Goal: Task Accomplishment & Management: Use online tool/utility

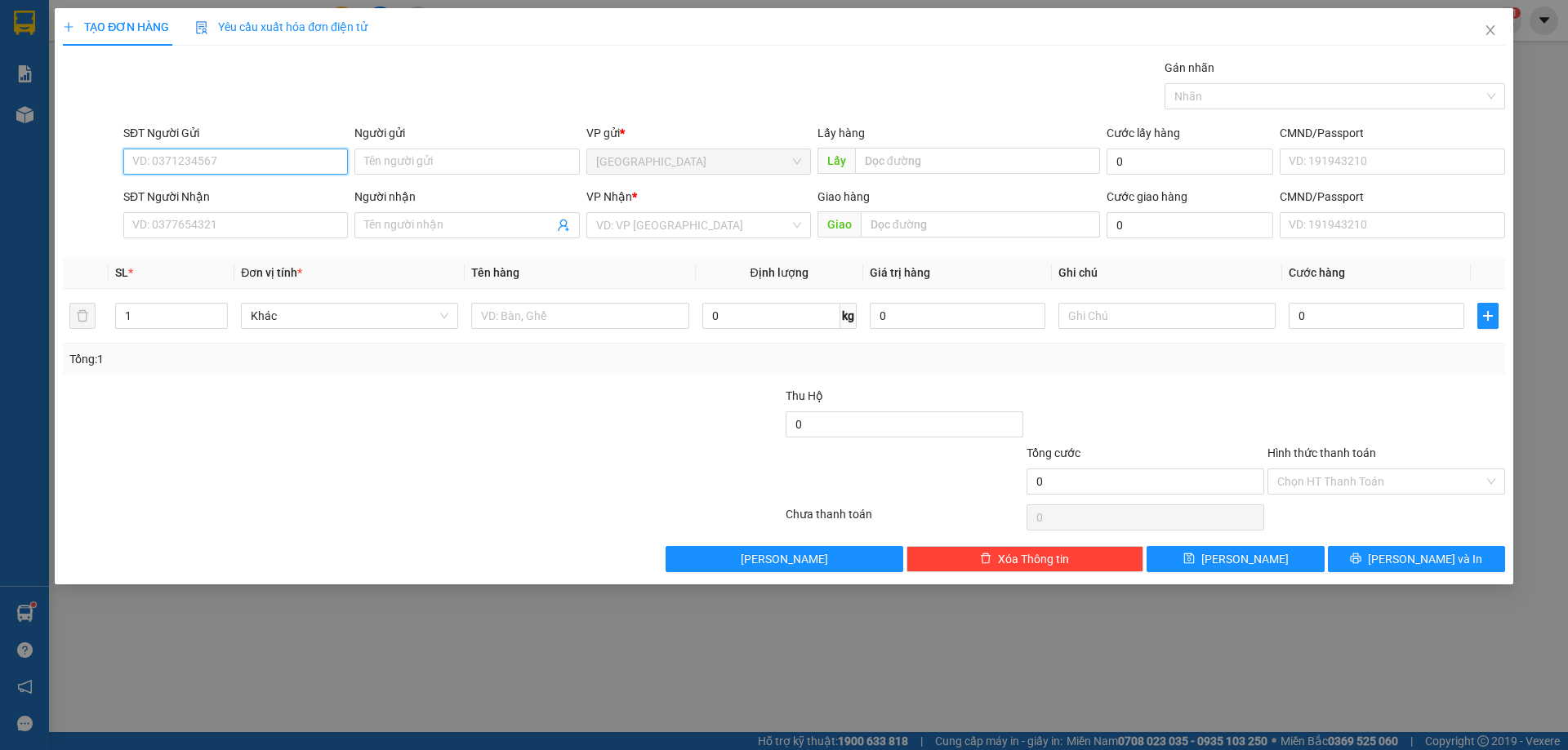
click at [208, 160] on input "SĐT Người Gửi" at bounding box center [236, 161] width 224 height 26
type input "0906948095"
click at [244, 192] on div "0906948095" at bounding box center [235, 194] width 205 height 18
type input "CF Trang"
type input "0906948095"
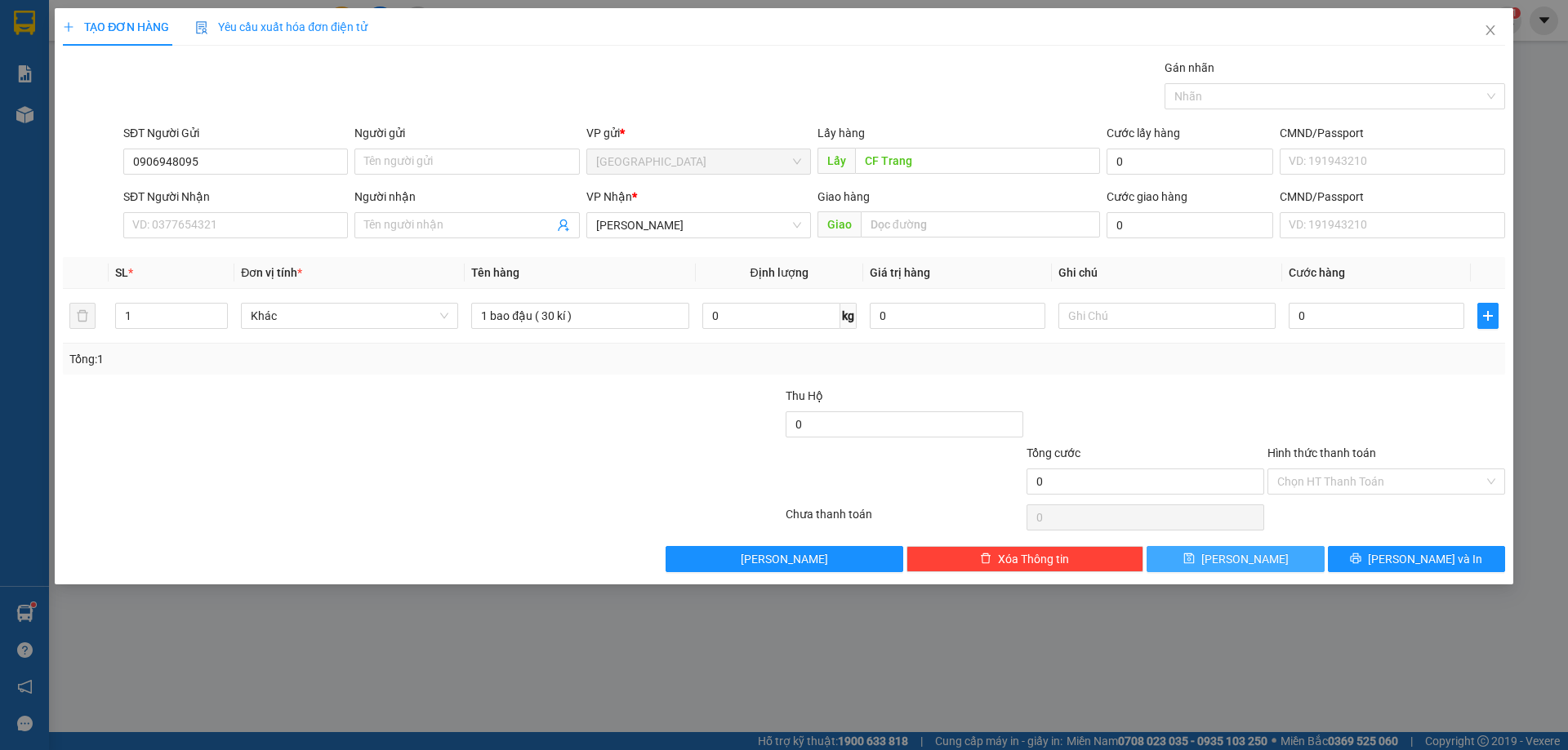
click at [1195, 557] on icon "save" at bounding box center [1189, 558] width 11 height 11
click at [172, 166] on input "SĐT Người Gửi" at bounding box center [236, 161] width 224 height 26
click at [266, 227] on input "SĐT Người Nhận" at bounding box center [236, 225] width 224 height 26
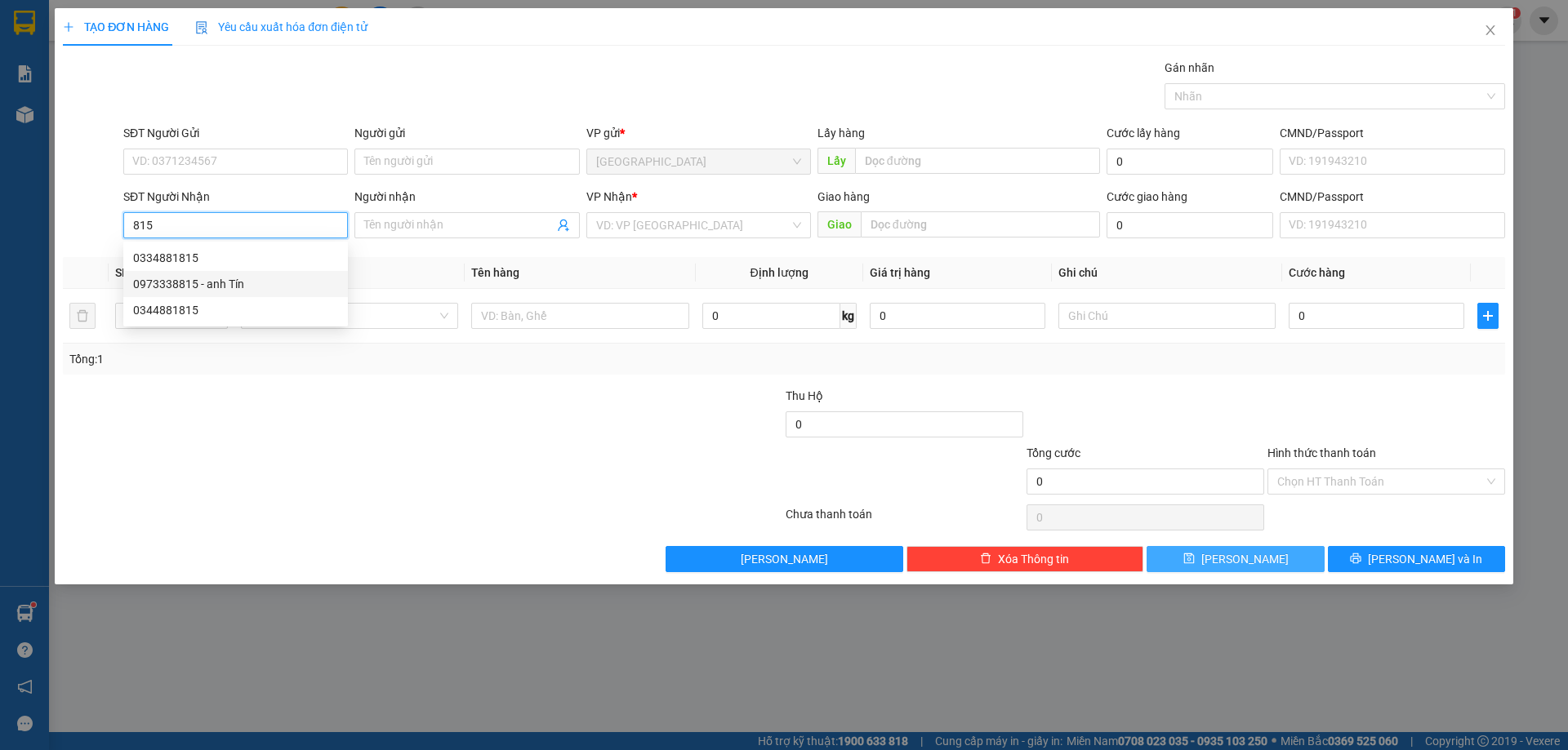
drag, startPoint x: 205, startPoint y: 285, endPoint x: 350, endPoint y: 287, distance: 145.0
click at [205, 285] on div "0973338815 - anh Tín" at bounding box center [235, 284] width 205 height 18
type input "0973338815"
type input "anh Tín"
type input "160.000"
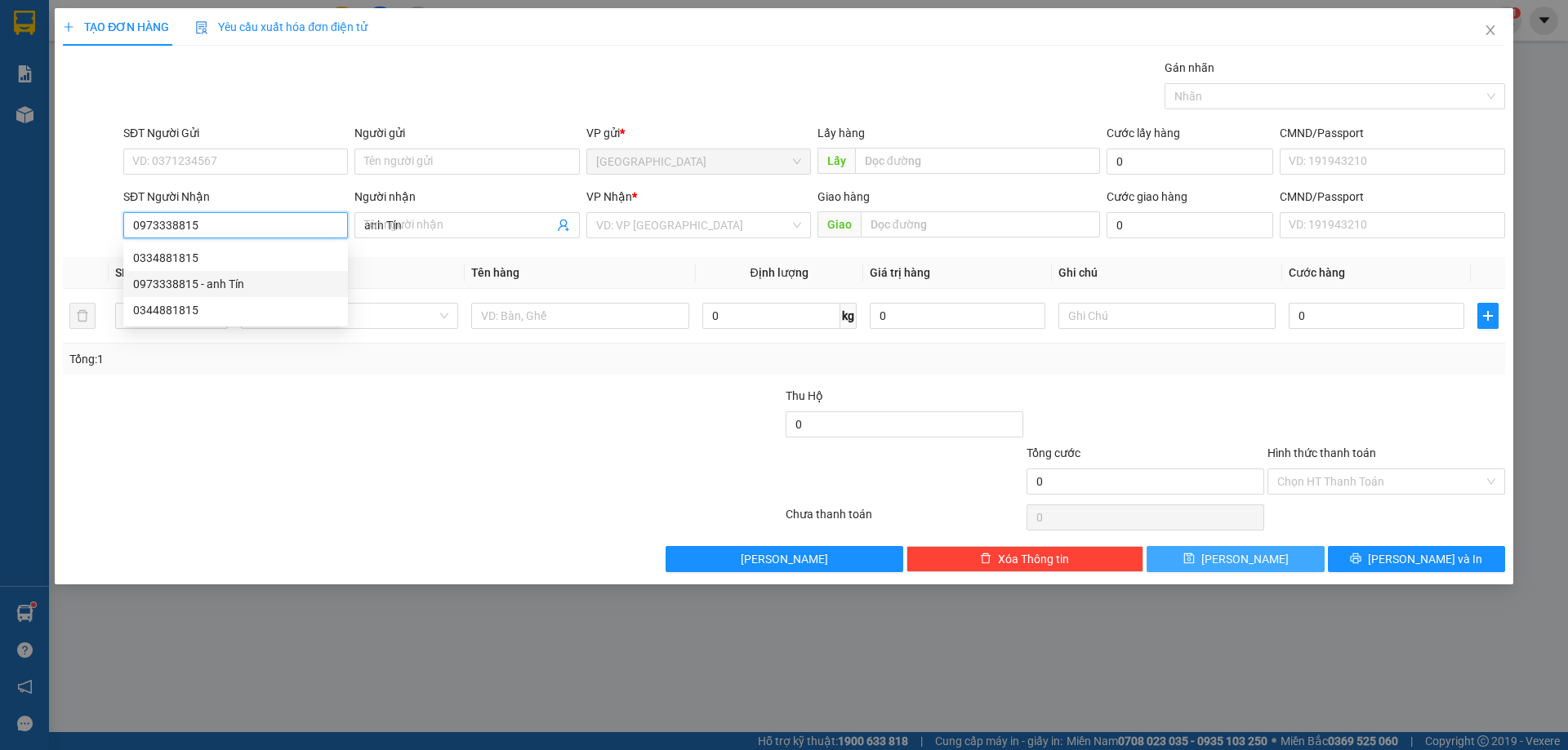
type input "160.000"
type input "0973338815"
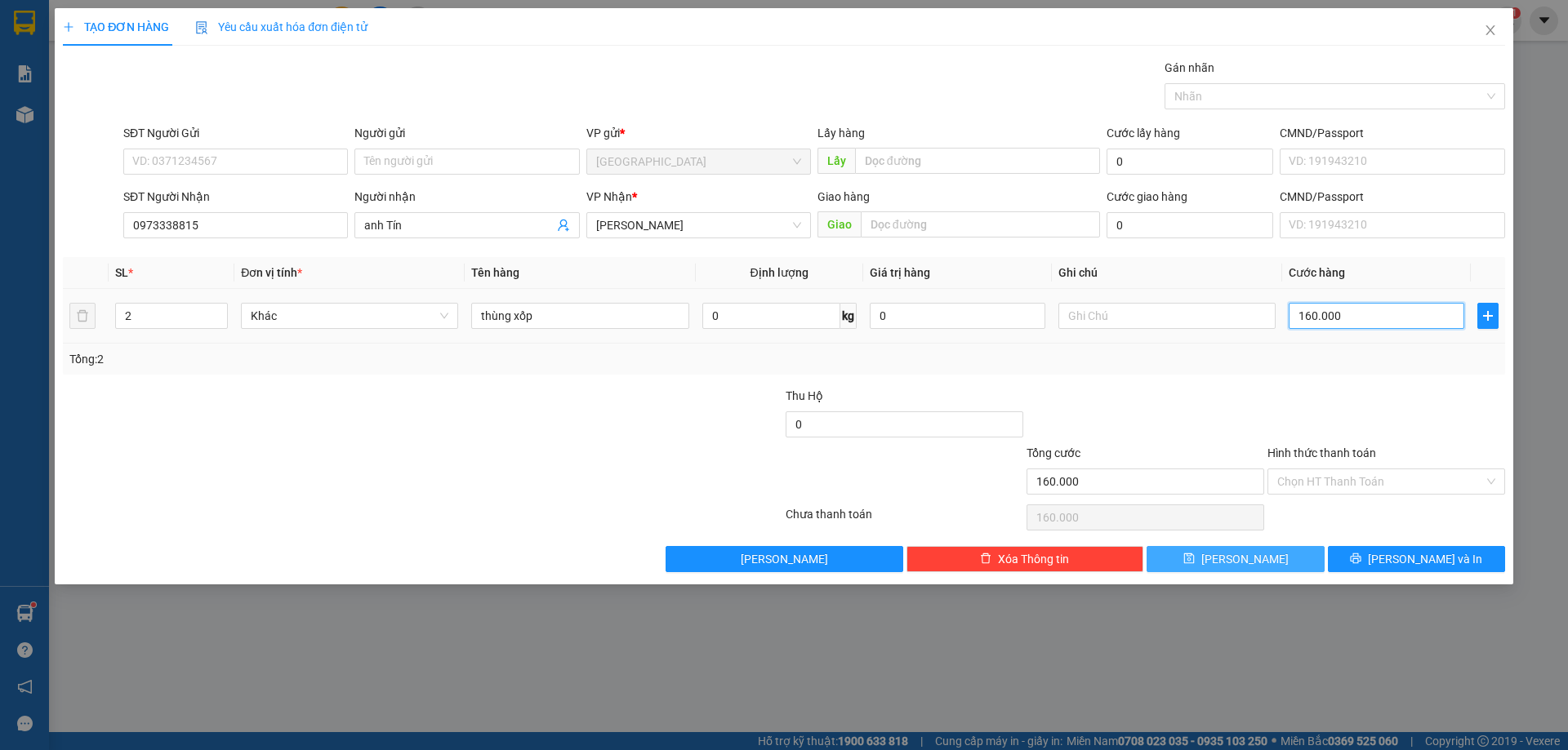
click at [1381, 309] on input "160.000" at bounding box center [1376, 316] width 175 height 26
type input "8"
type input "80"
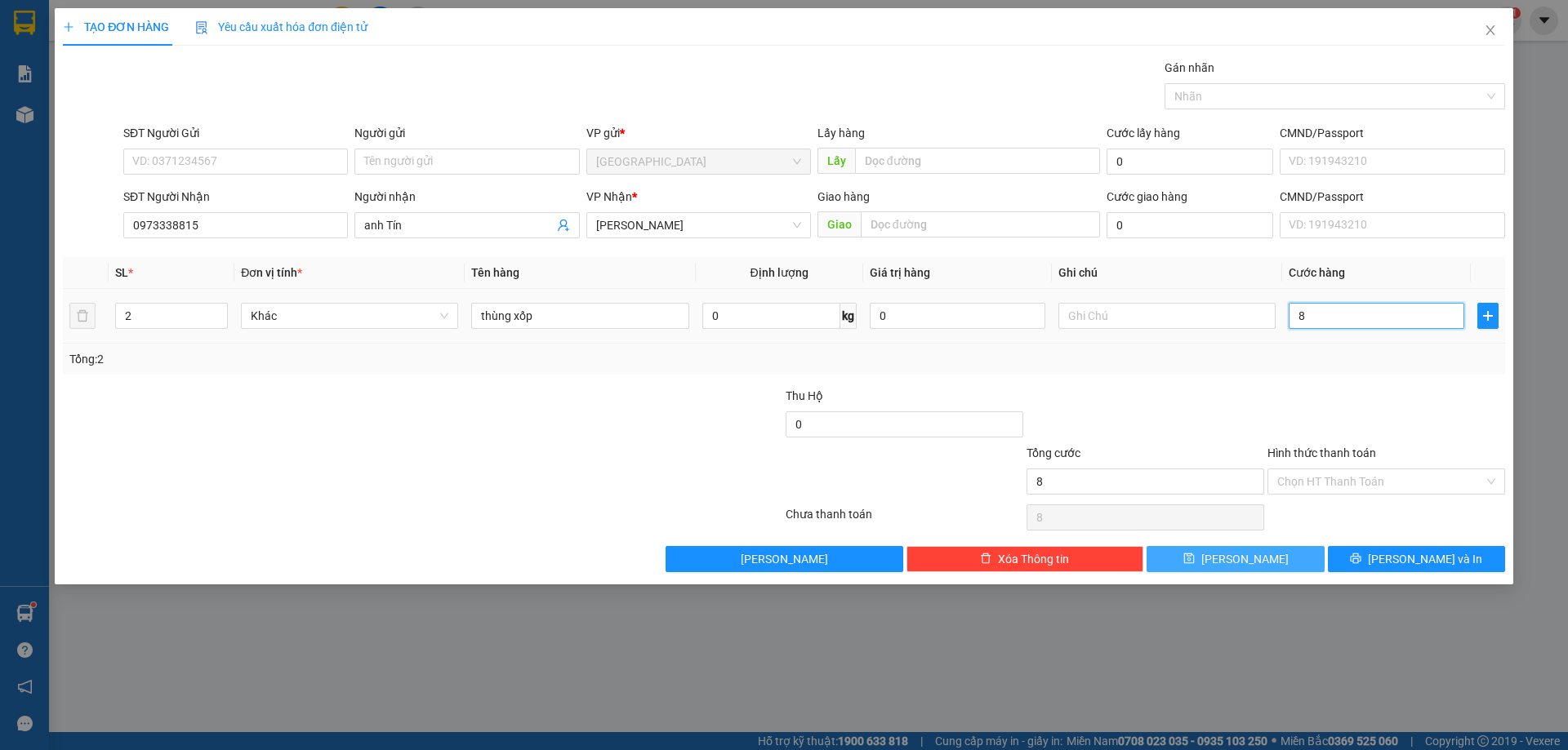
type input "80"
type input "80.000"
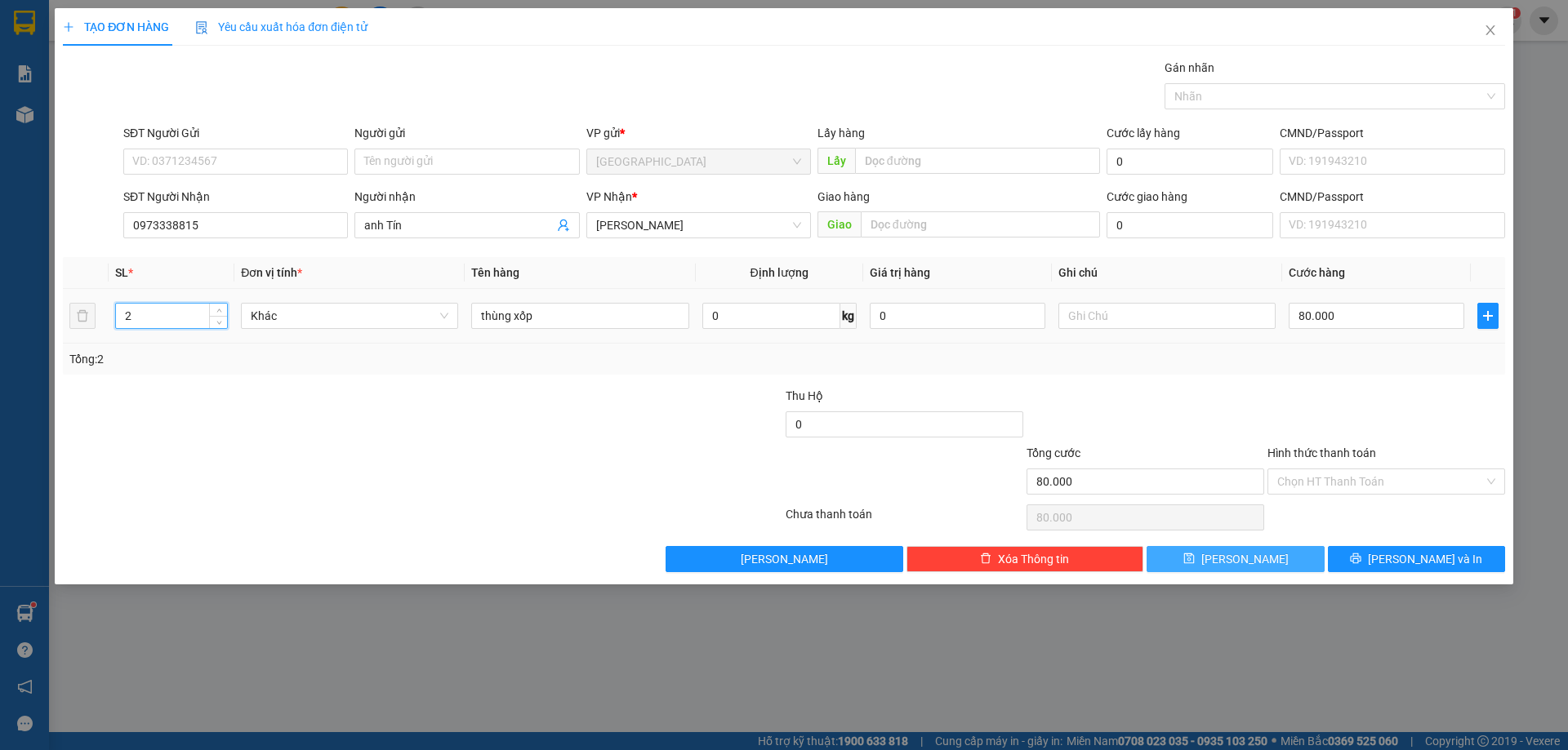
drag, startPoint x: 166, startPoint y: 312, endPoint x: 0, endPoint y: 321, distance: 166.2
click at [0, 330] on div "TẠO ĐƠN HÀNG Yêu cầu xuất hóa đơn điện tử Transit Pickup Surcharge Ids Transit …" at bounding box center [784, 375] width 1568 height 750
type input "1"
click at [1332, 486] on input "Hình thức thanh toán" at bounding box center [1381, 482] width 206 height 24
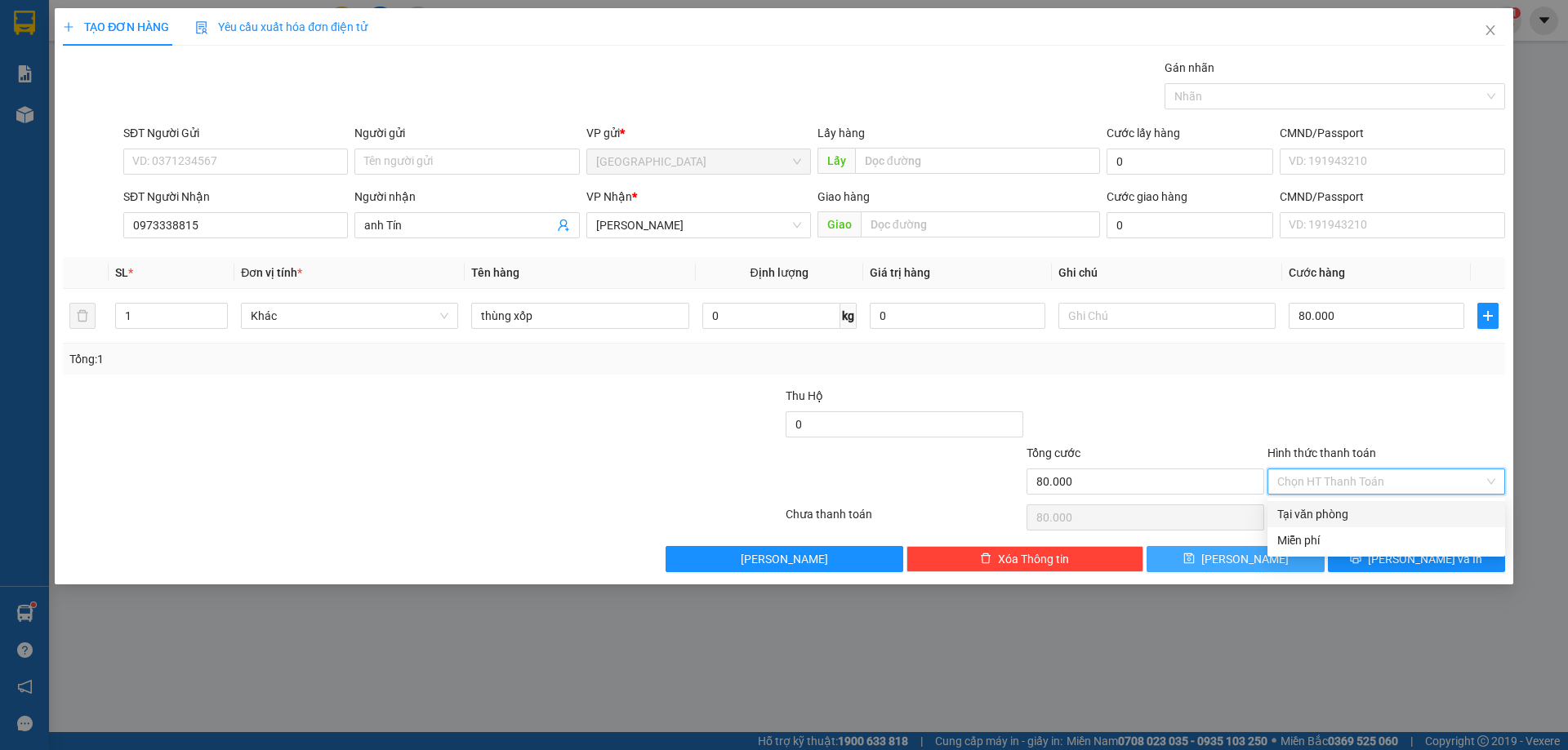
drag, startPoint x: 1344, startPoint y: 527, endPoint x: 1344, endPoint y: 516, distance: 11.0
click at [1344, 516] on div "Tại văn phòng Miễn phí" at bounding box center [1386, 527] width 237 height 53
click at [1345, 522] on div "Tại văn phòng" at bounding box center [1387, 514] width 218 height 18
type input "0"
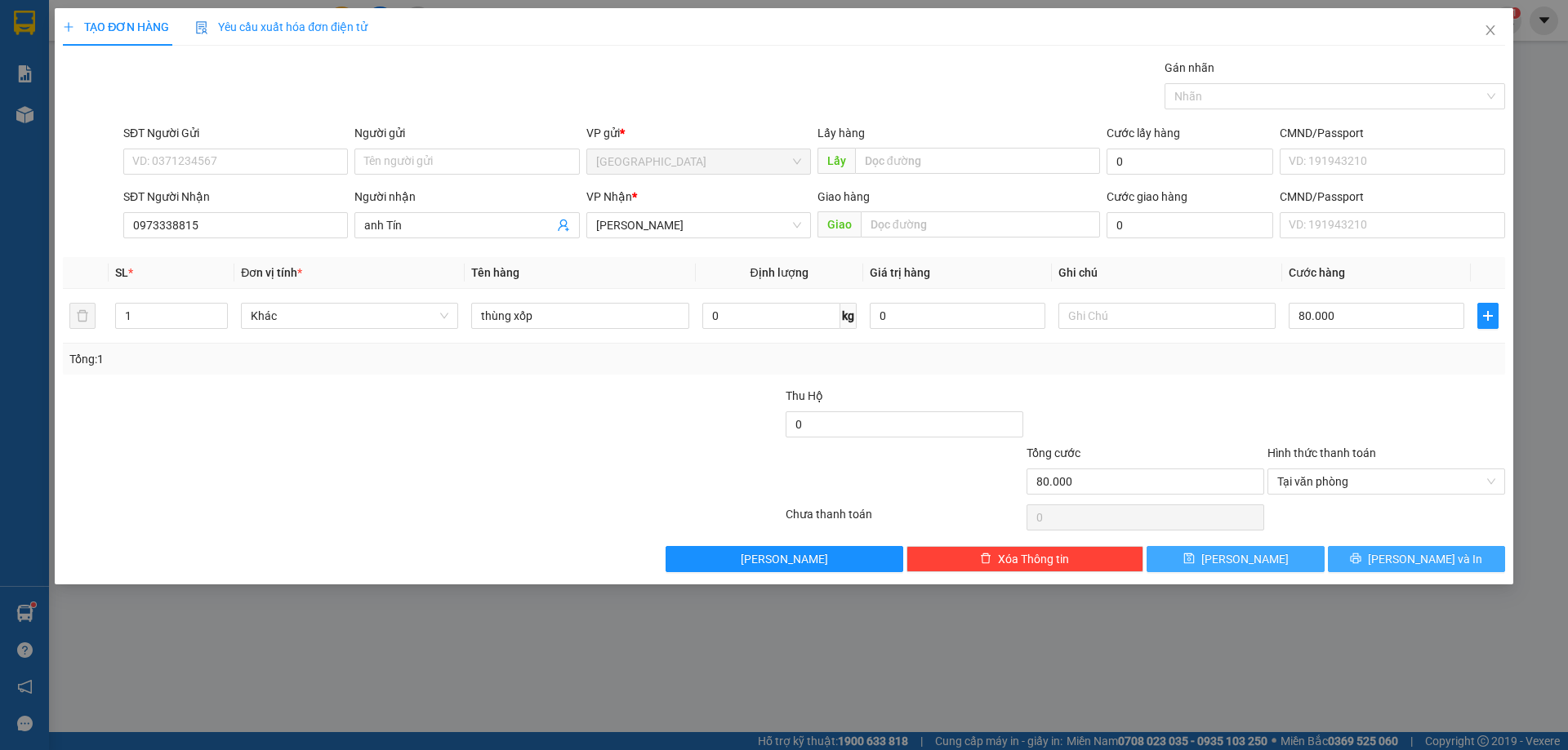
click at [1381, 555] on button "[PERSON_NAME] và In" at bounding box center [1416, 559] width 177 height 26
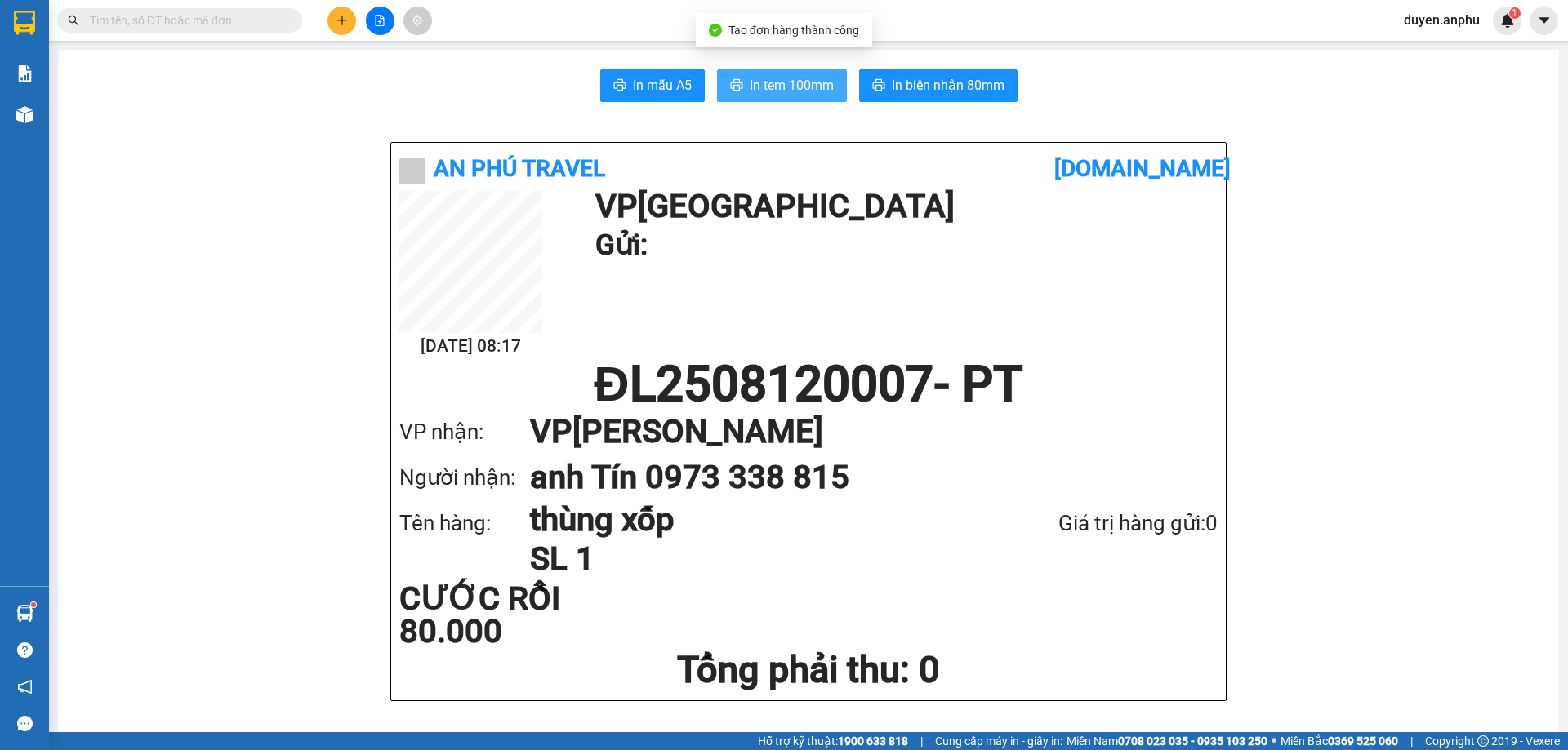
click at [808, 88] on span "In tem 100mm" at bounding box center [791, 85] width 84 height 21
click at [249, 22] on input "text" at bounding box center [186, 20] width 193 height 18
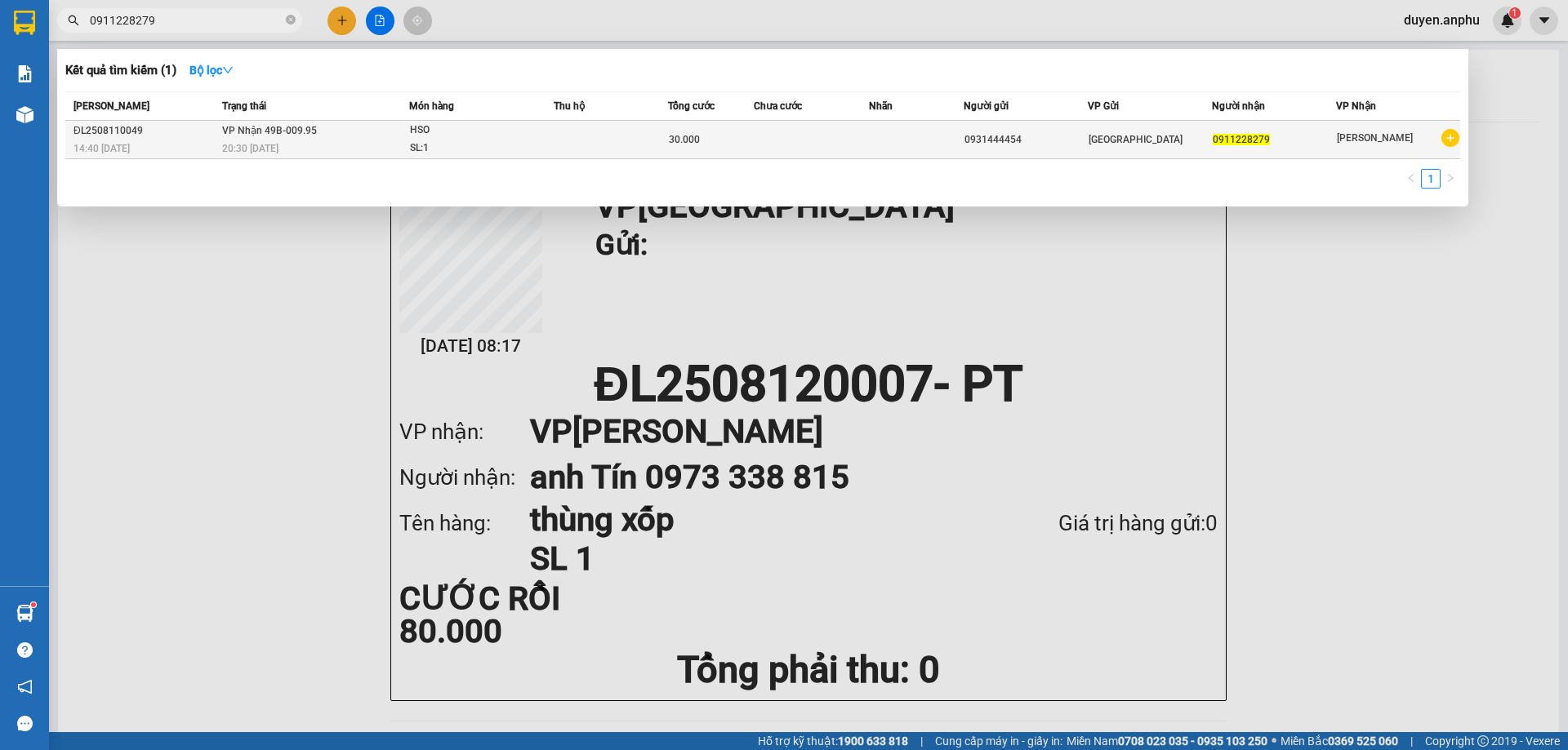
type input "0911228279"
click at [302, 139] on td "VP Nhận 49B-009.95 20:30 [DATE]" at bounding box center [313, 140] width 191 height 38
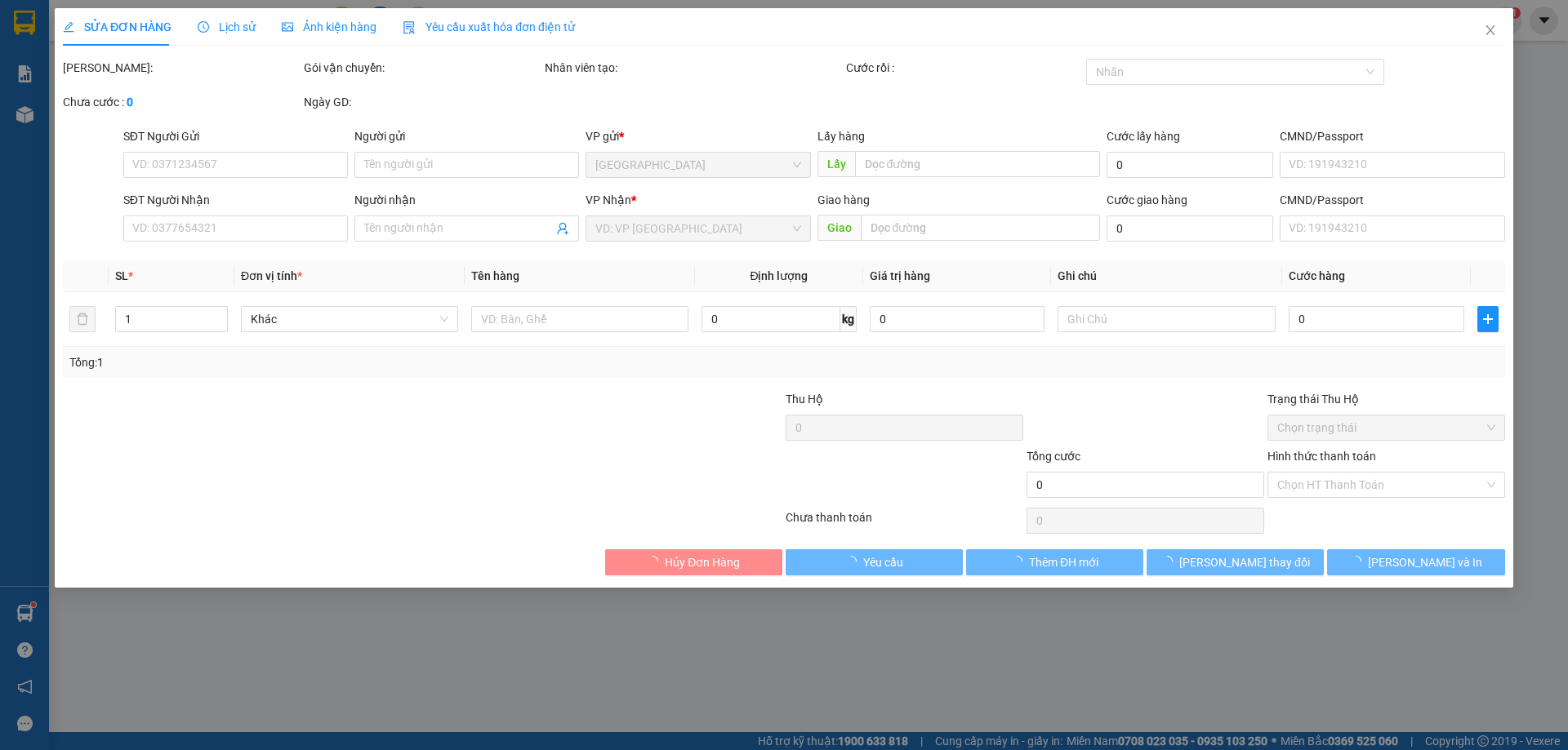
type input "0931444454"
type input "0911228279"
type input "30.000"
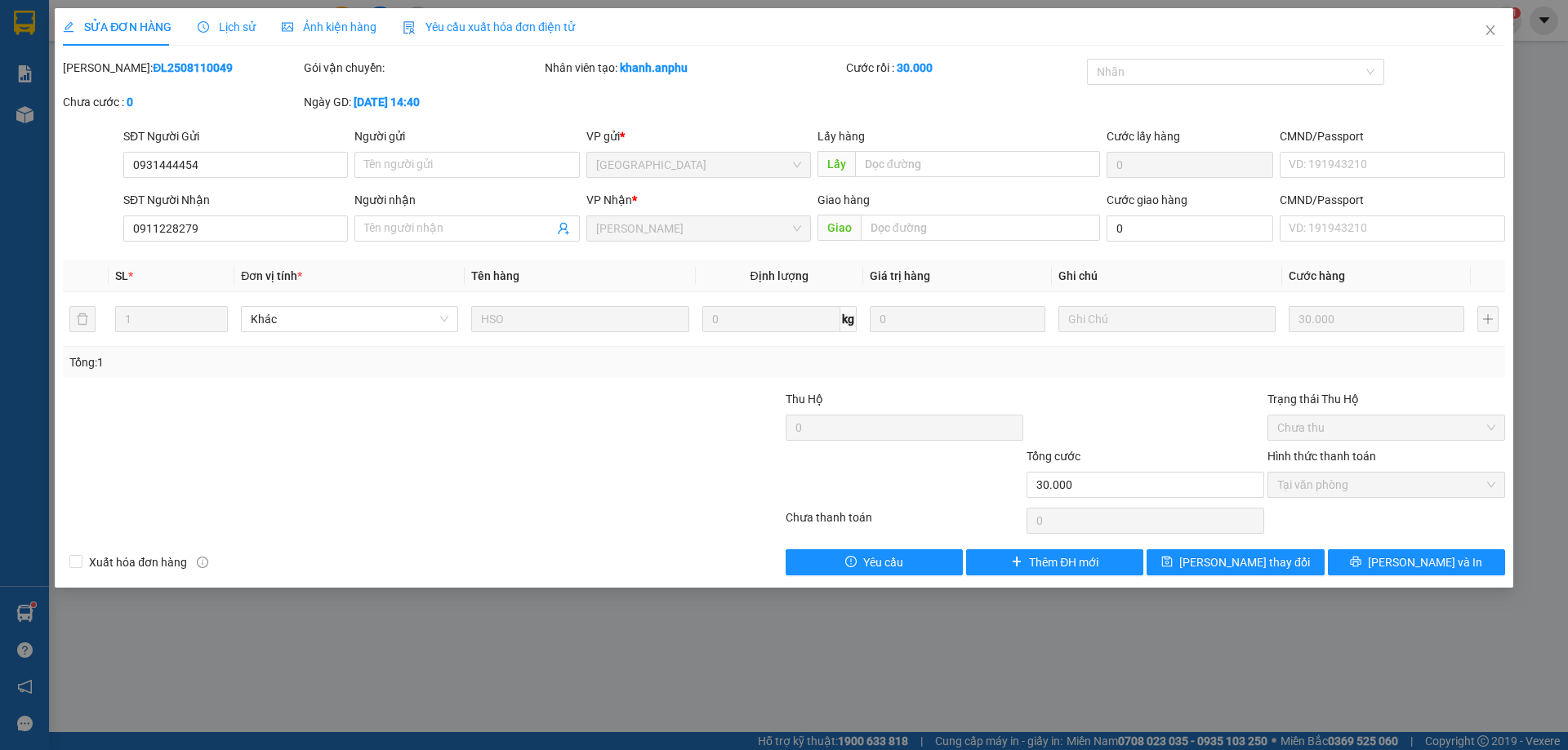
click at [224, 28] on span "Lịch sử" at bounding box center [226, 27] width 58 height 13
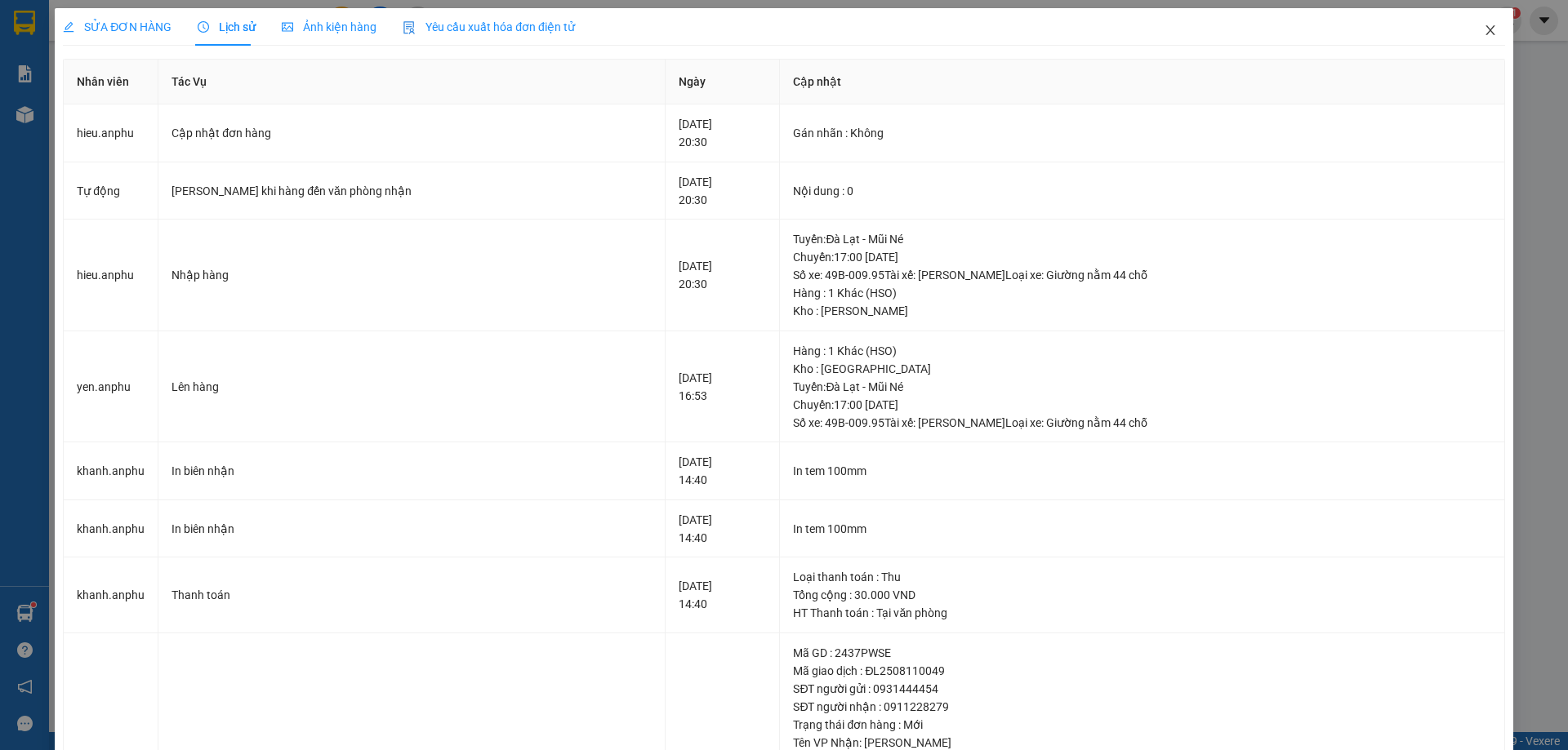
click at [1484, 28] on icon "close" at bounding box center [1490, 29] width 13 height 13
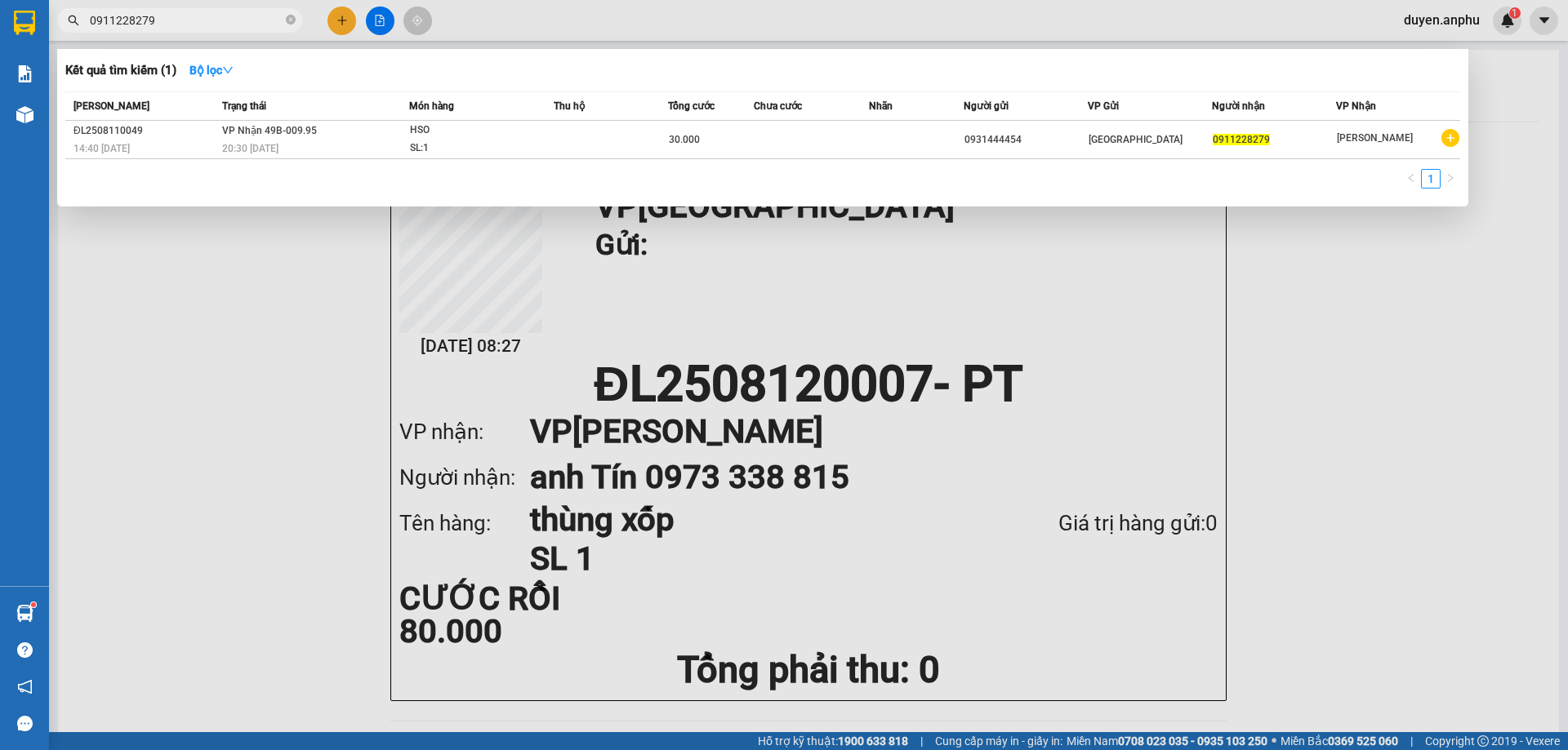
click at [205, 17] on input "0911228279" at bounding box center [186, 20] width 193 height 18
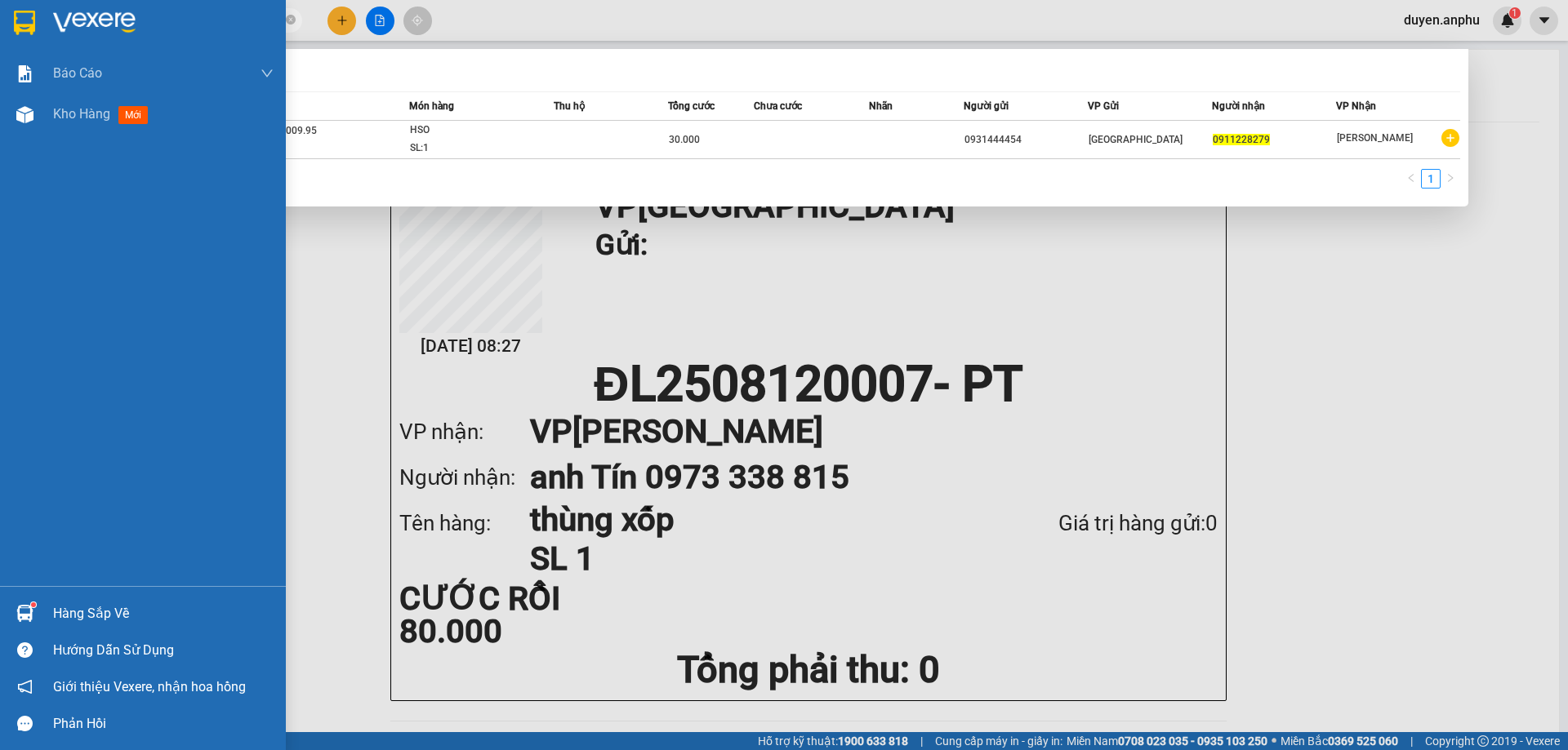
drag, startPoint x: 202, startPoint y: 17, endPoint x: 13, endPoint y: 16, distance: 189.0
click at [13, 16] on section "Kết quả tìm kiếm ( 1 ) Bộ lọc Mã ĐH Trạng thái Món hàng Thu hộ Tổng cước Chưa c…" at bounding box center [784, 375] width 1568 height 750
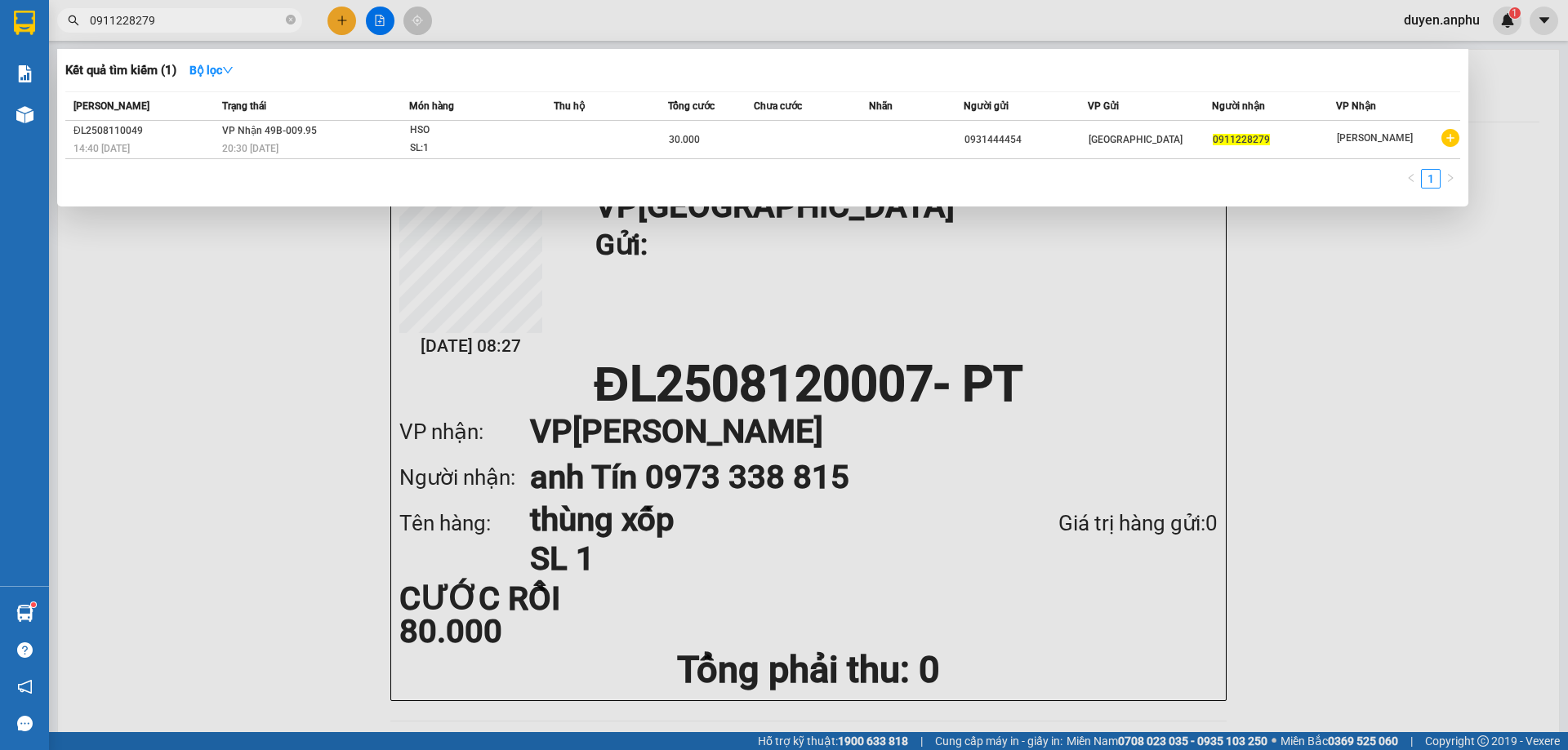
click at [295, 24] on span "0911228279" at bounding box center [180, 20] width 245 height 24
click at [341, 24] on div at bounding box center [784, 375] width 1568 height 750
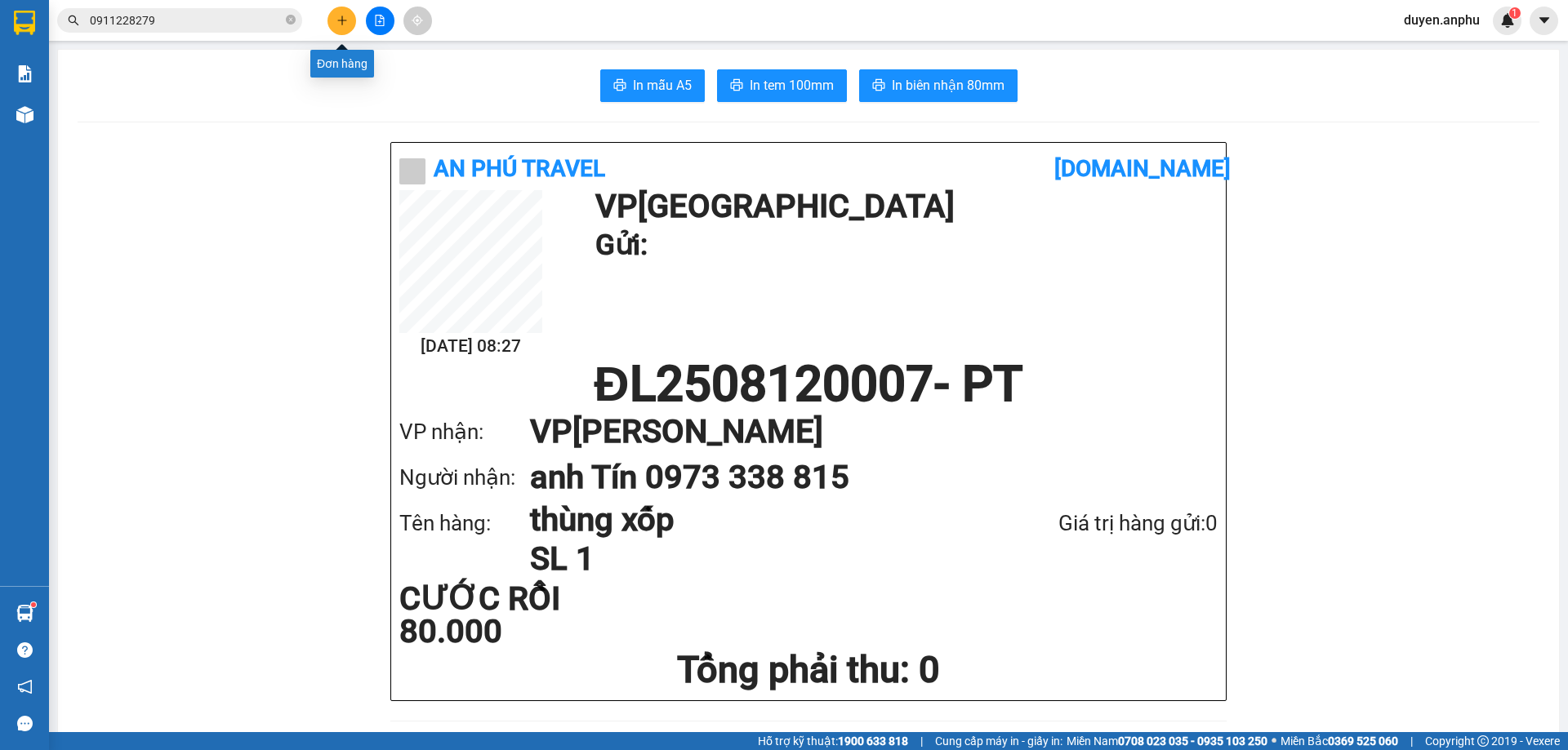
click at [348, 20] on button at bounding box center [341, 21] width 28 height 28
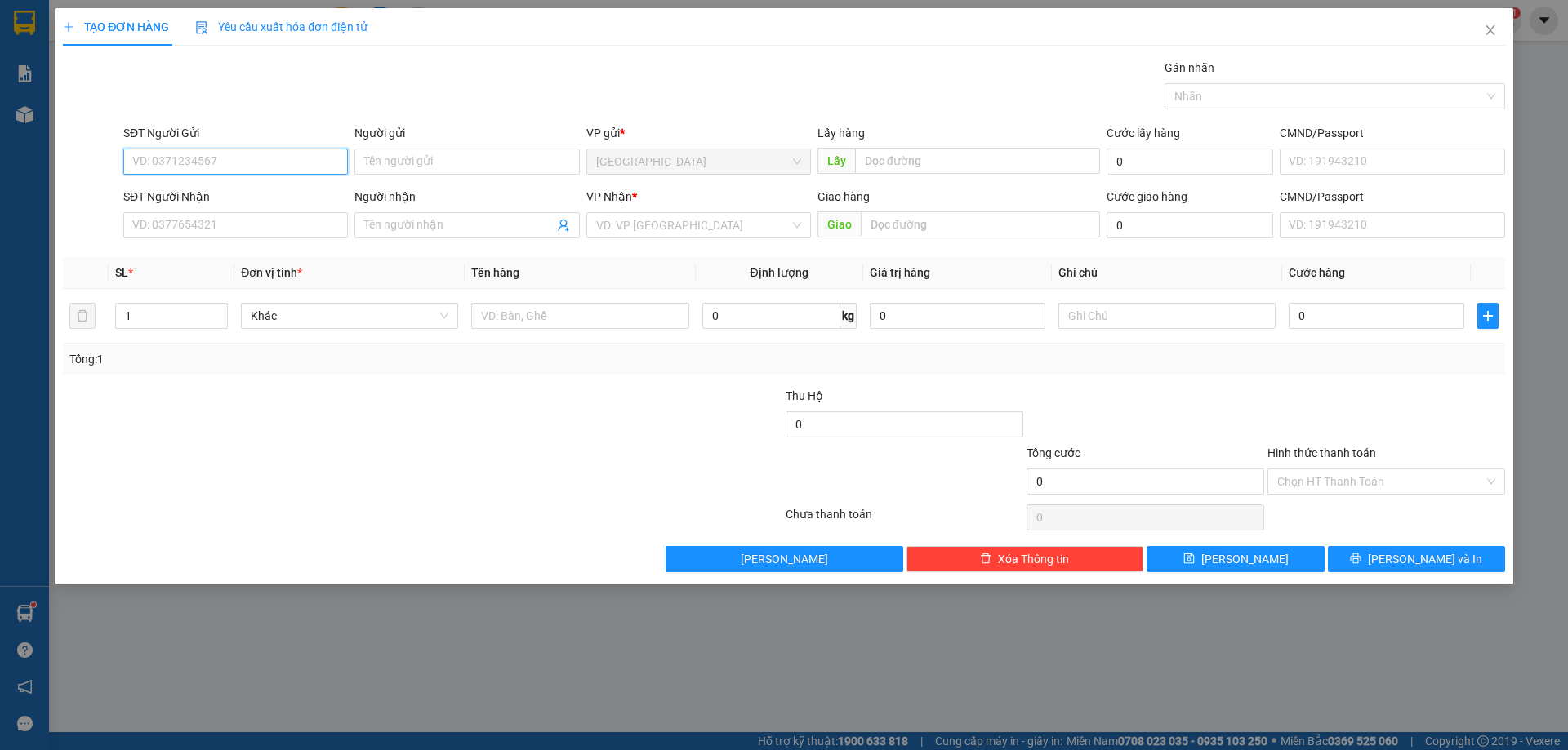
click at [228, 163] on input "SĐT Người Gửi" at bounding box center [236, 161] width 224 height 26
click at [179, 199] on div "0978060696" at bounding box center [235, 194] width 205 height 18
type input "0978060696"
type input "đức trọng"
type input "[PERSON_NAME]"
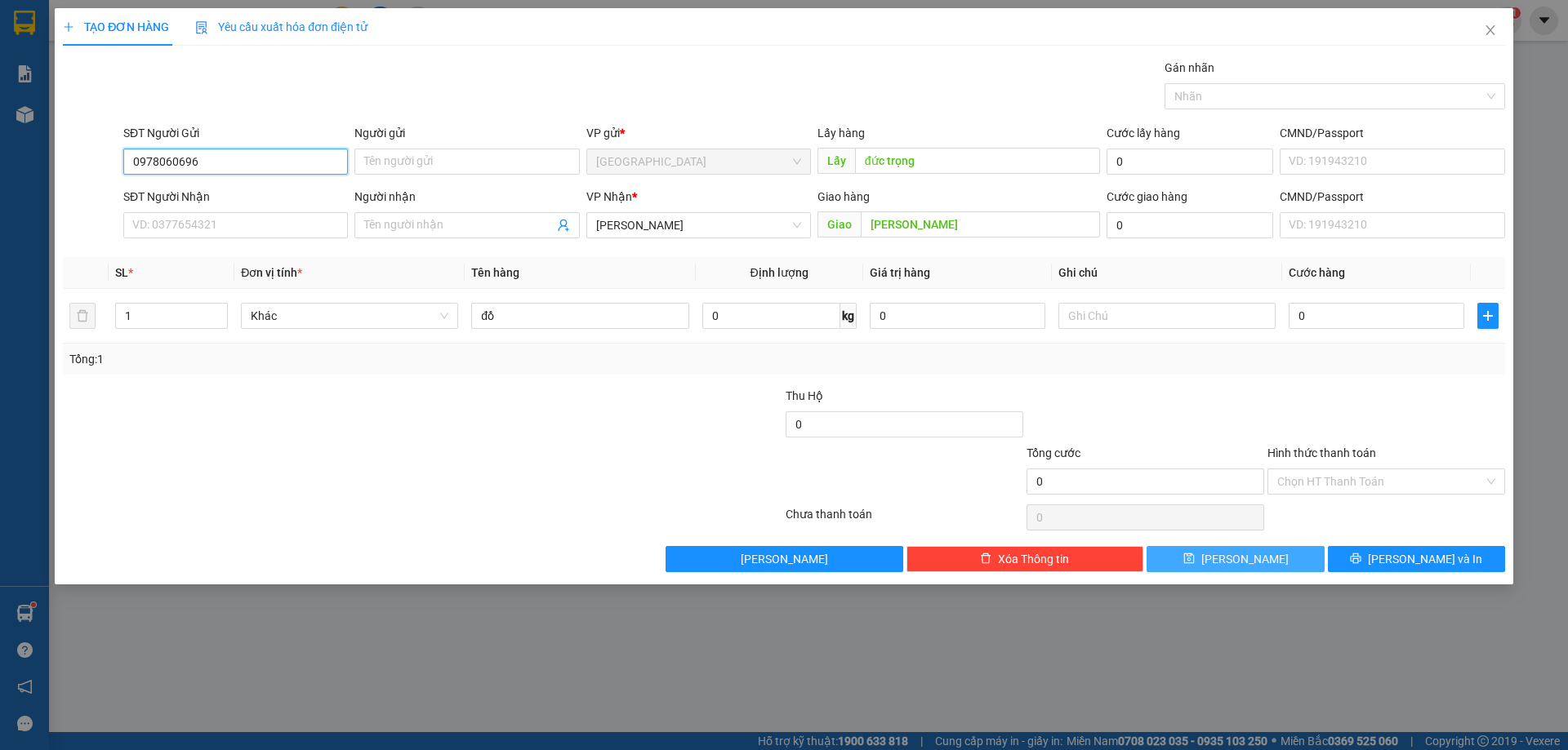
type input "0978060696"
click at [1176, 552] on button "[PERSON_NAME]" at bounding box center [1235, 559] width 177 height 26
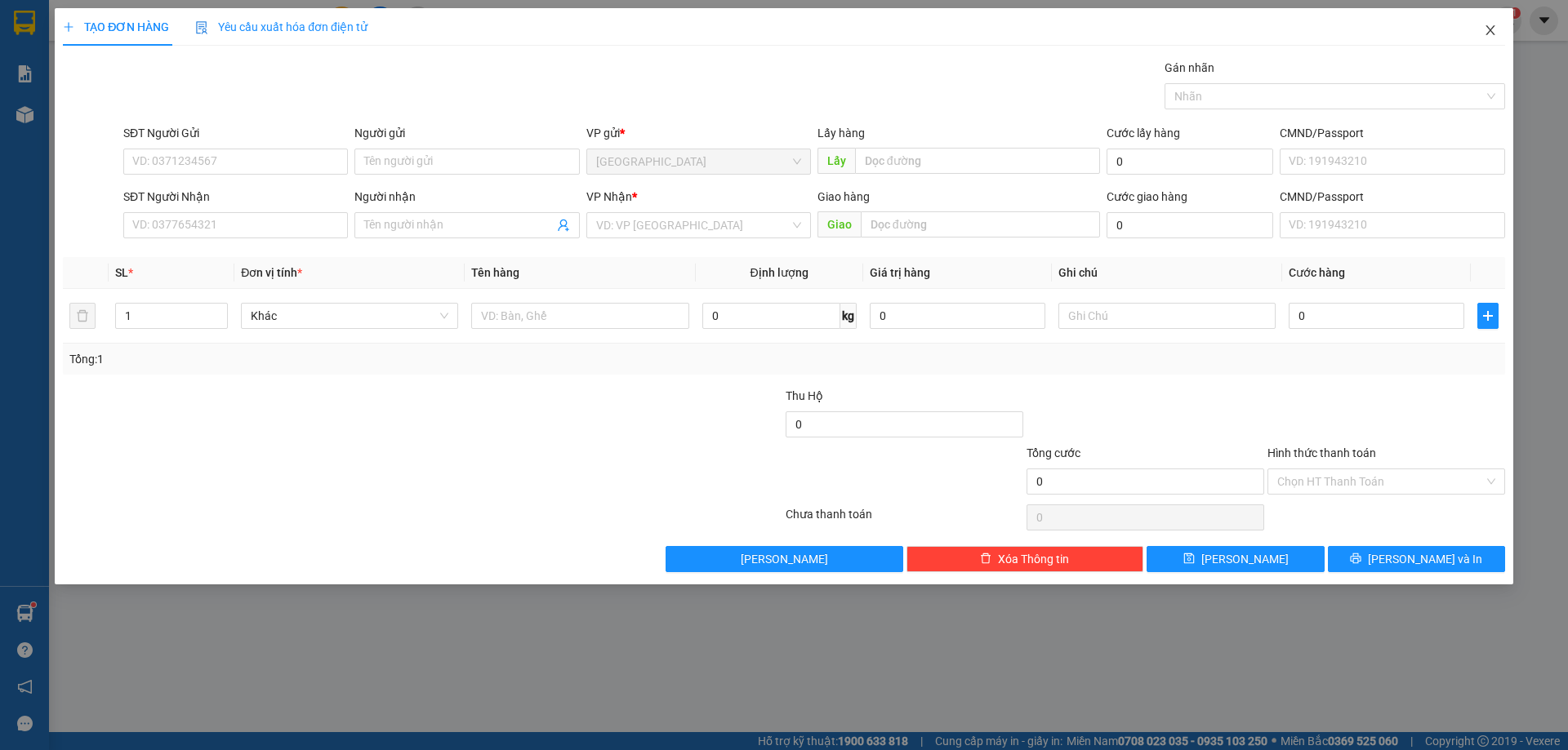
click at [1488, 28] on icon "close" at bounding box center [1490, 29] width 13 height 13
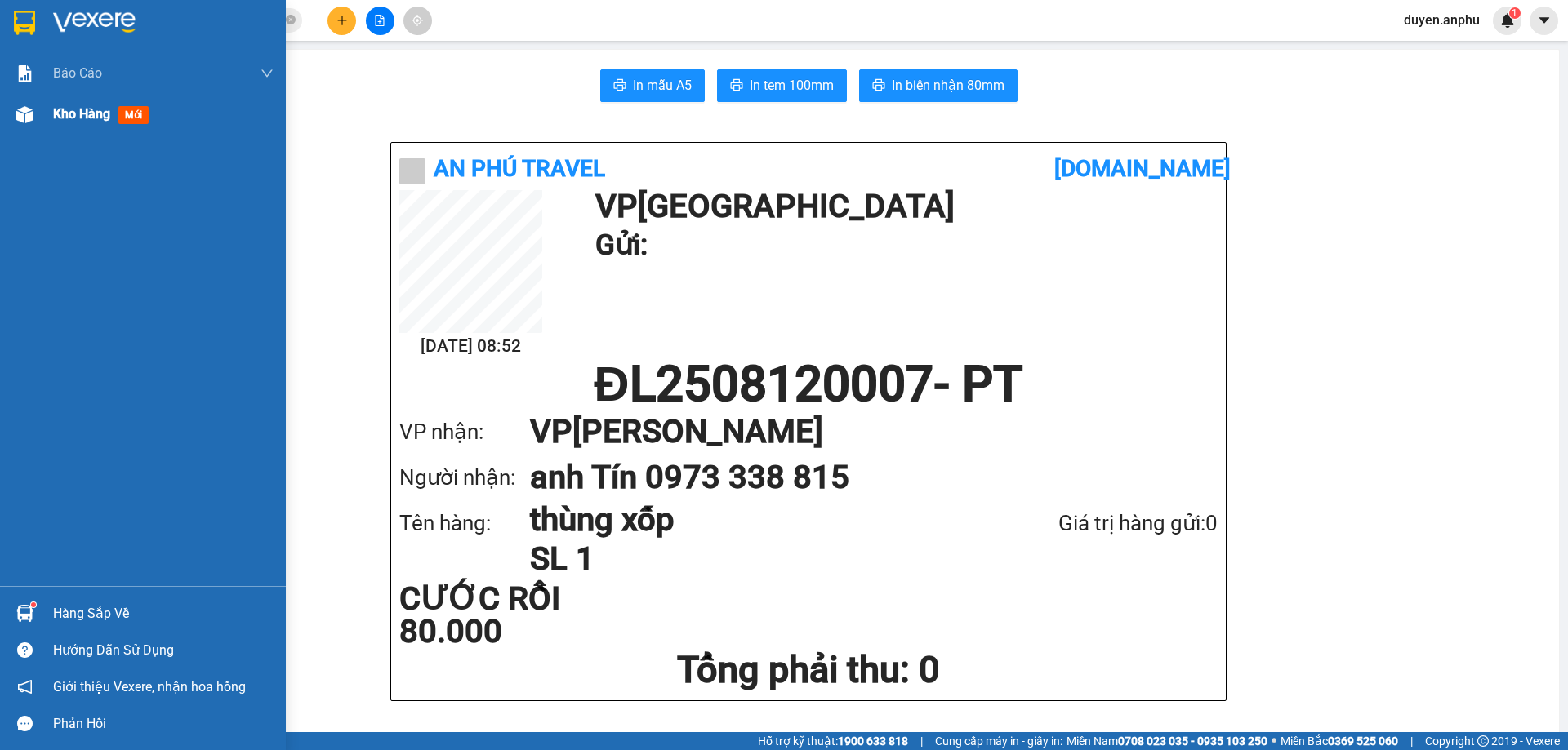
click at [43, 116] on div "Kho hàng mới" at bounding box center [142, 114] width 286 height 41
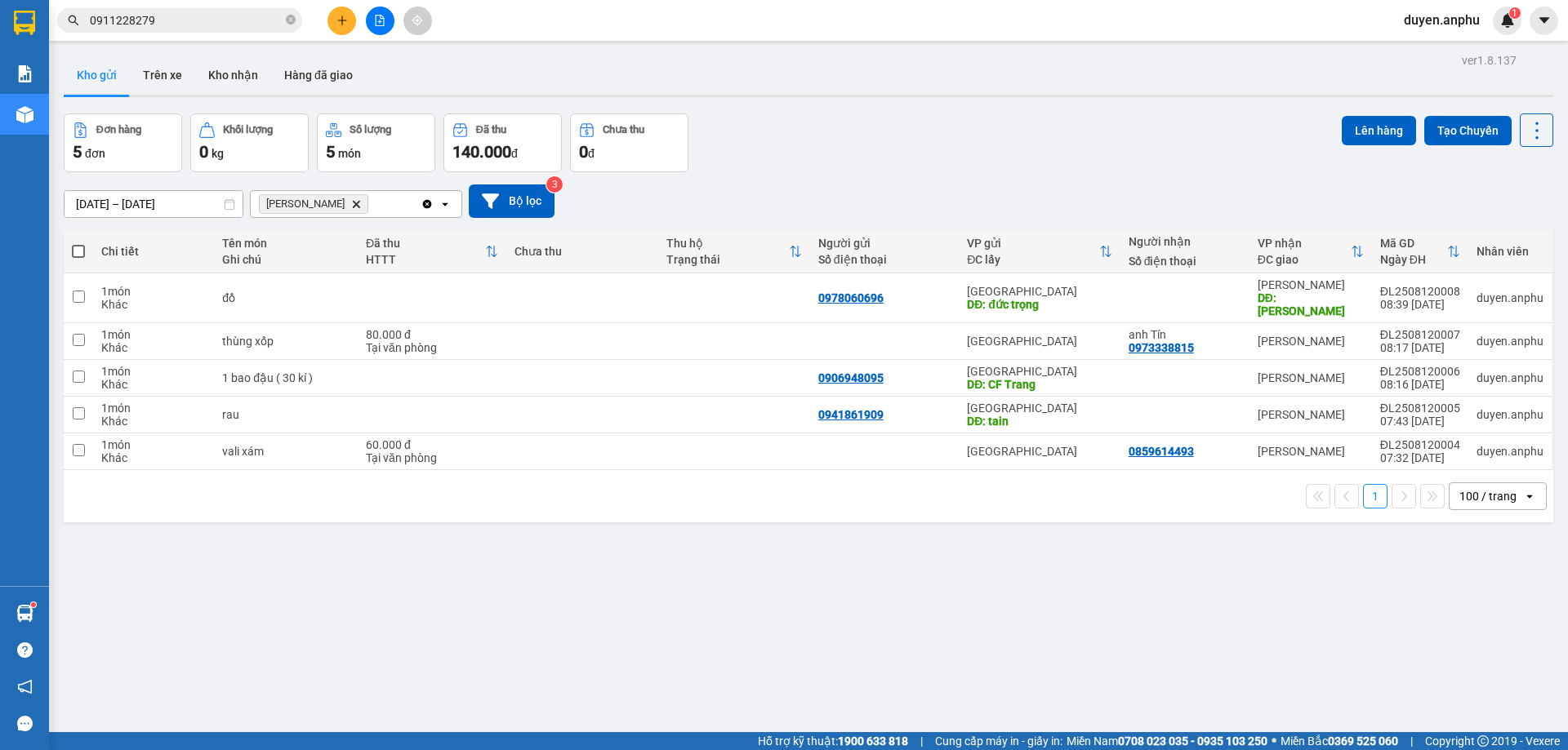
click at [70, 248] on th at bounding box center [79, 252] width 29 height 43
click at [76, 252] on span at bounding box center [78, 251] width 13 height 13
click at [79, 243] on input "checkbox" at bounding box center [79, 243] width 0 height 0
checkbox input "true"
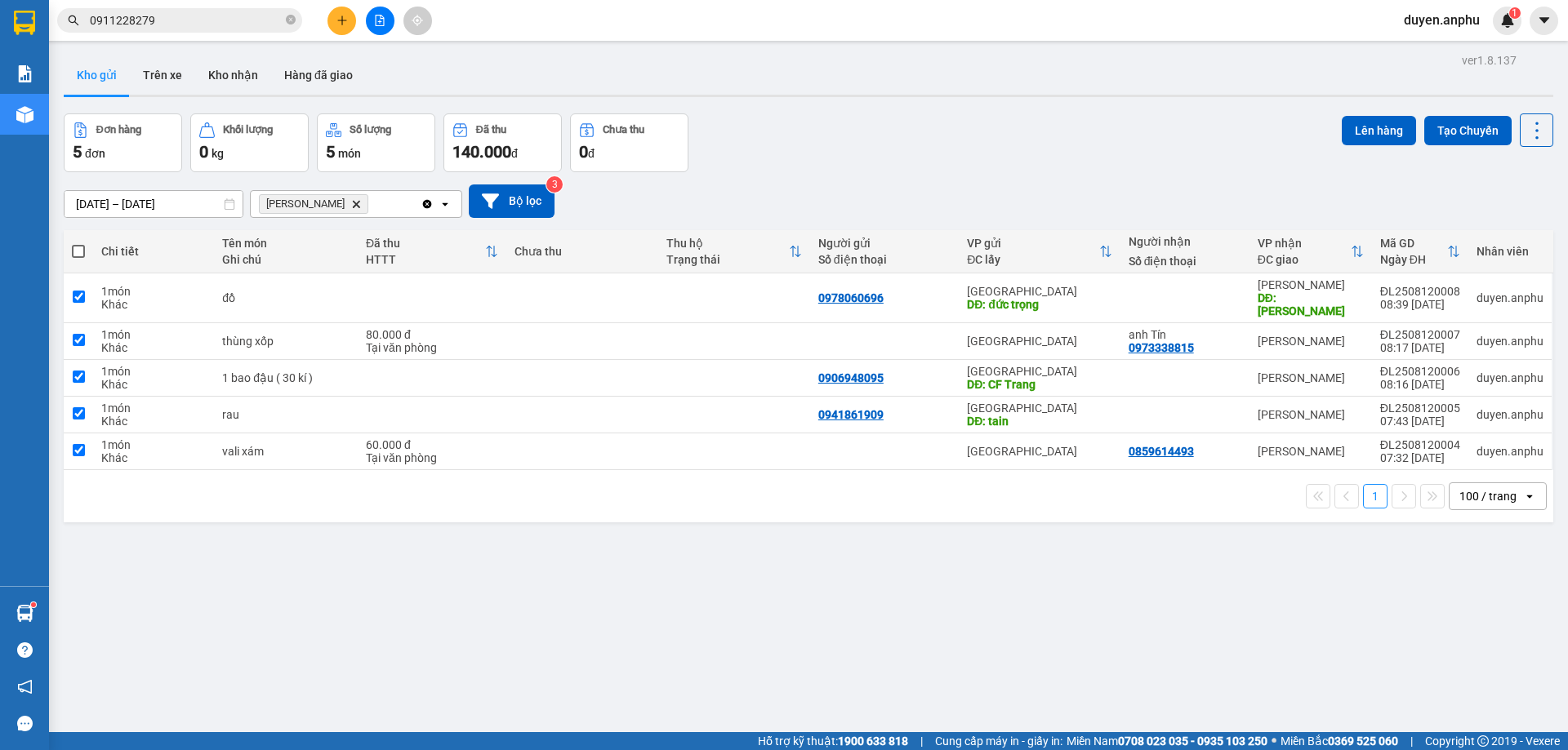
checkbox input "true"
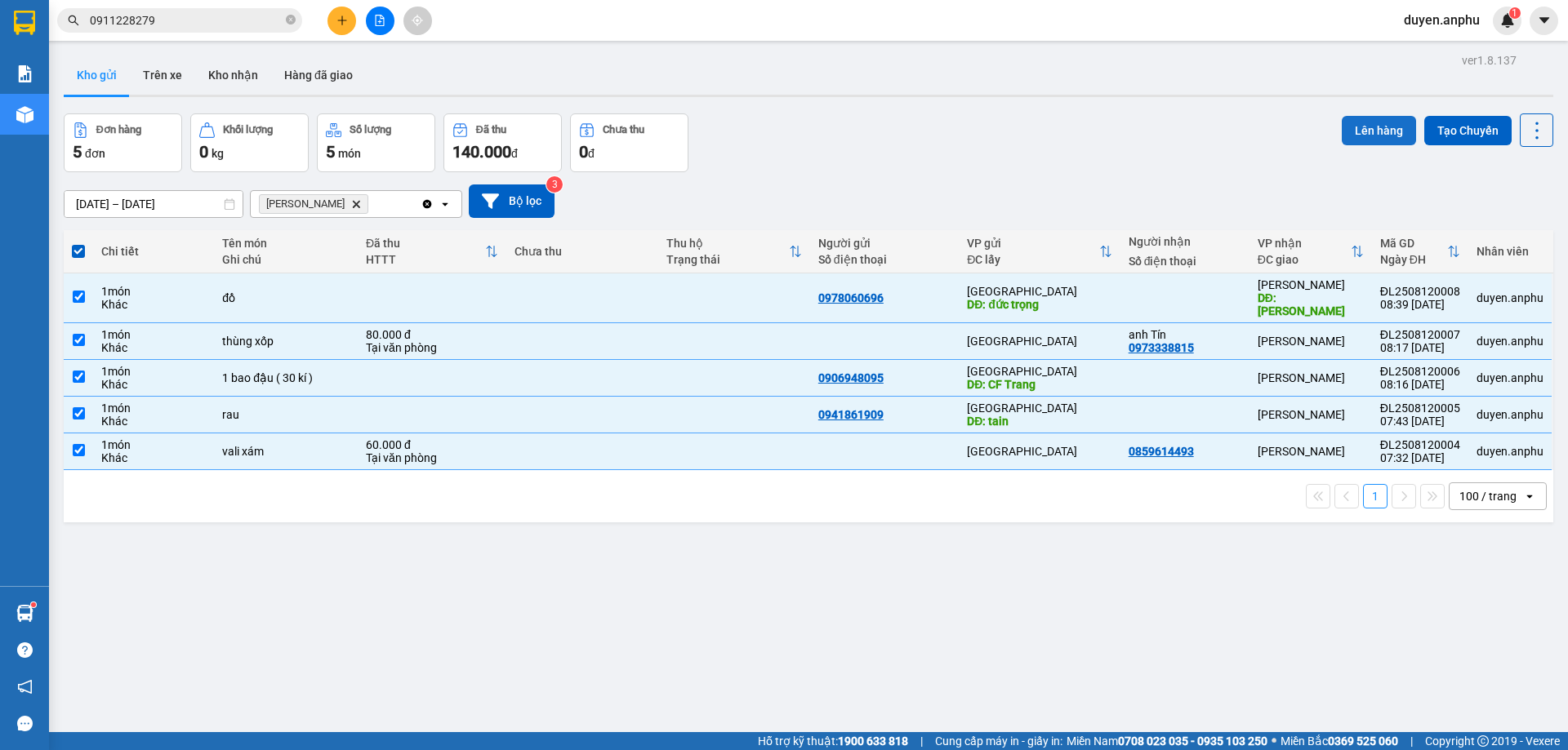
click at [1360, 124] on button "Lên hàng" at bounding box center [1379, 130] width 74 height 29
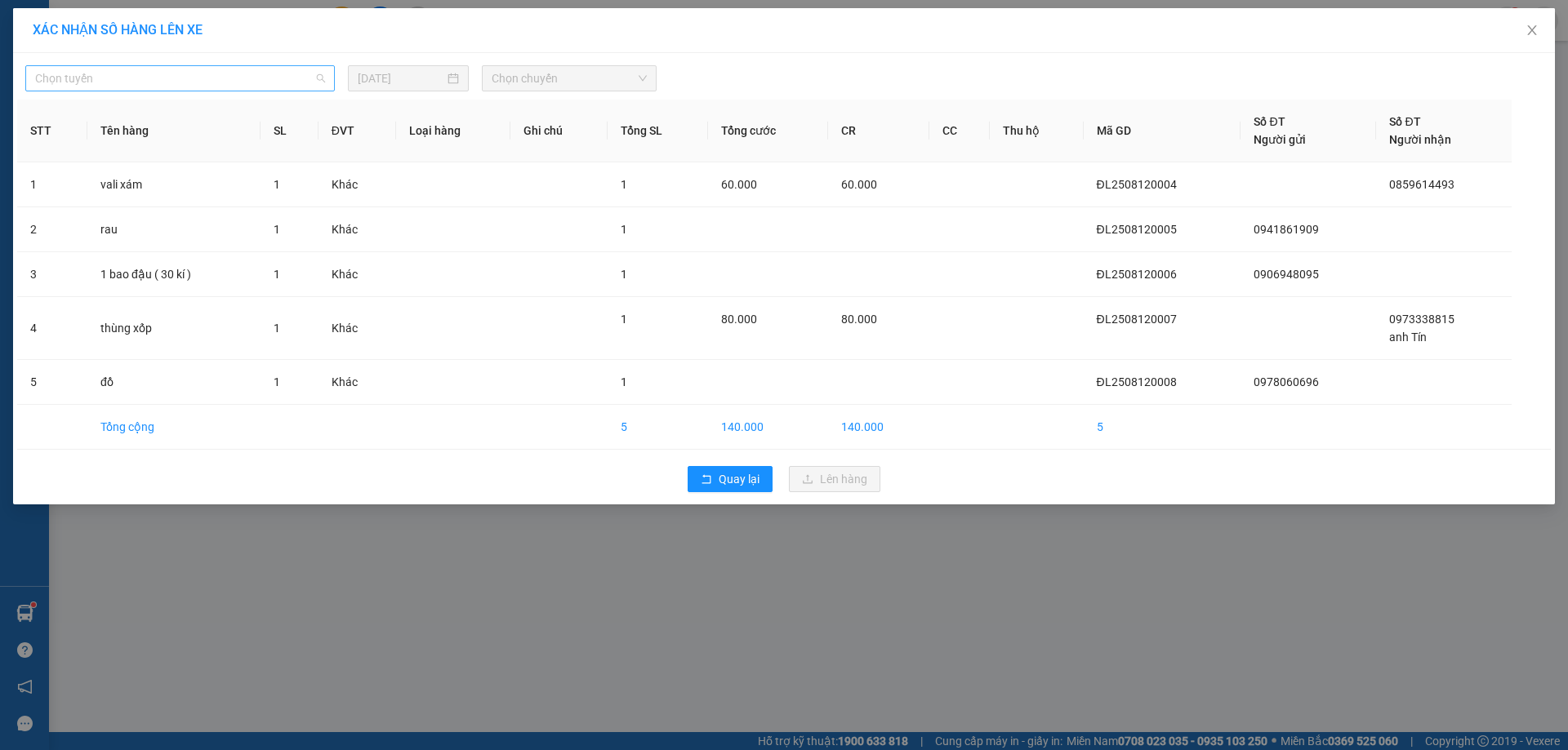
click at [235, 71] on span "Chọn tuyến" at bounding box center [180, 79] width 290 height 24
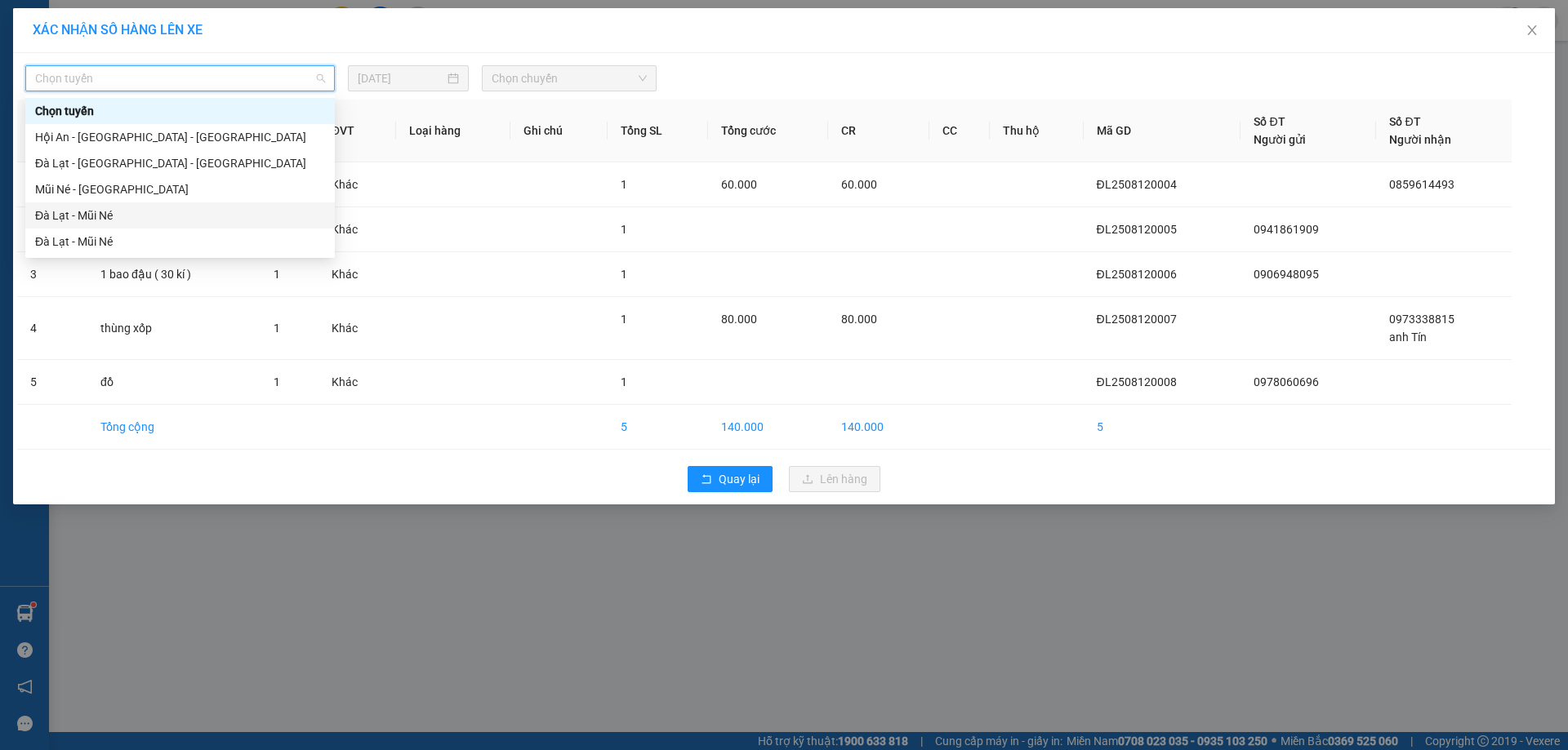
click at [104, 214] on div "Đà Lạt - Mũi Né" at bounding box center [180, 215] width 290 height 18
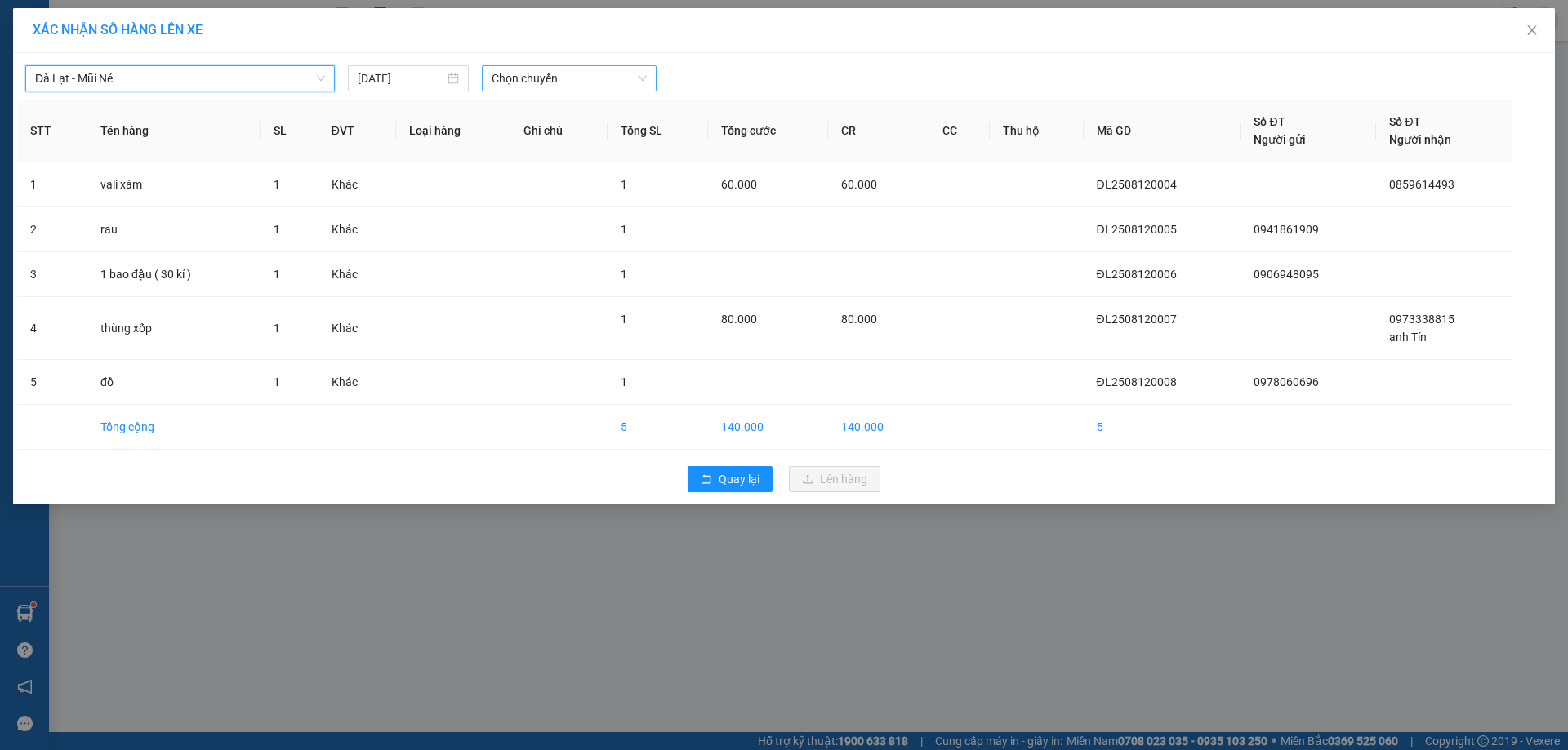
drag, startPoint x: 556, startPoint y: 72, endPoint x: 556, endPoint y: 90, distance: 18.0
click at [558, 76] on span "Chọn chuyến" at bounding box center [570, 79] width 155 height 24
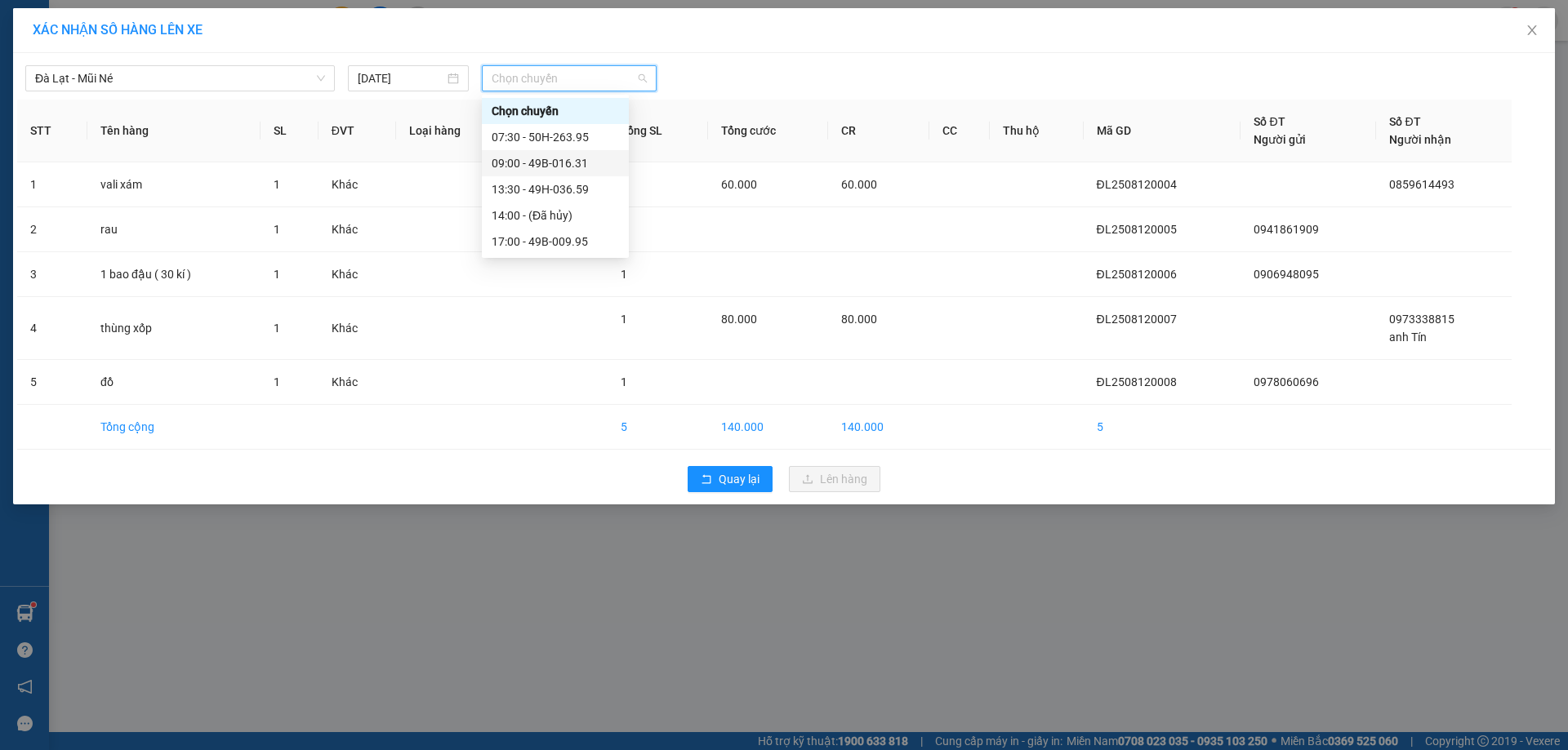
click at [538, 163] on div "09:00 - 49B-016.31" at bounding box center [556, 163] width 128 height 18
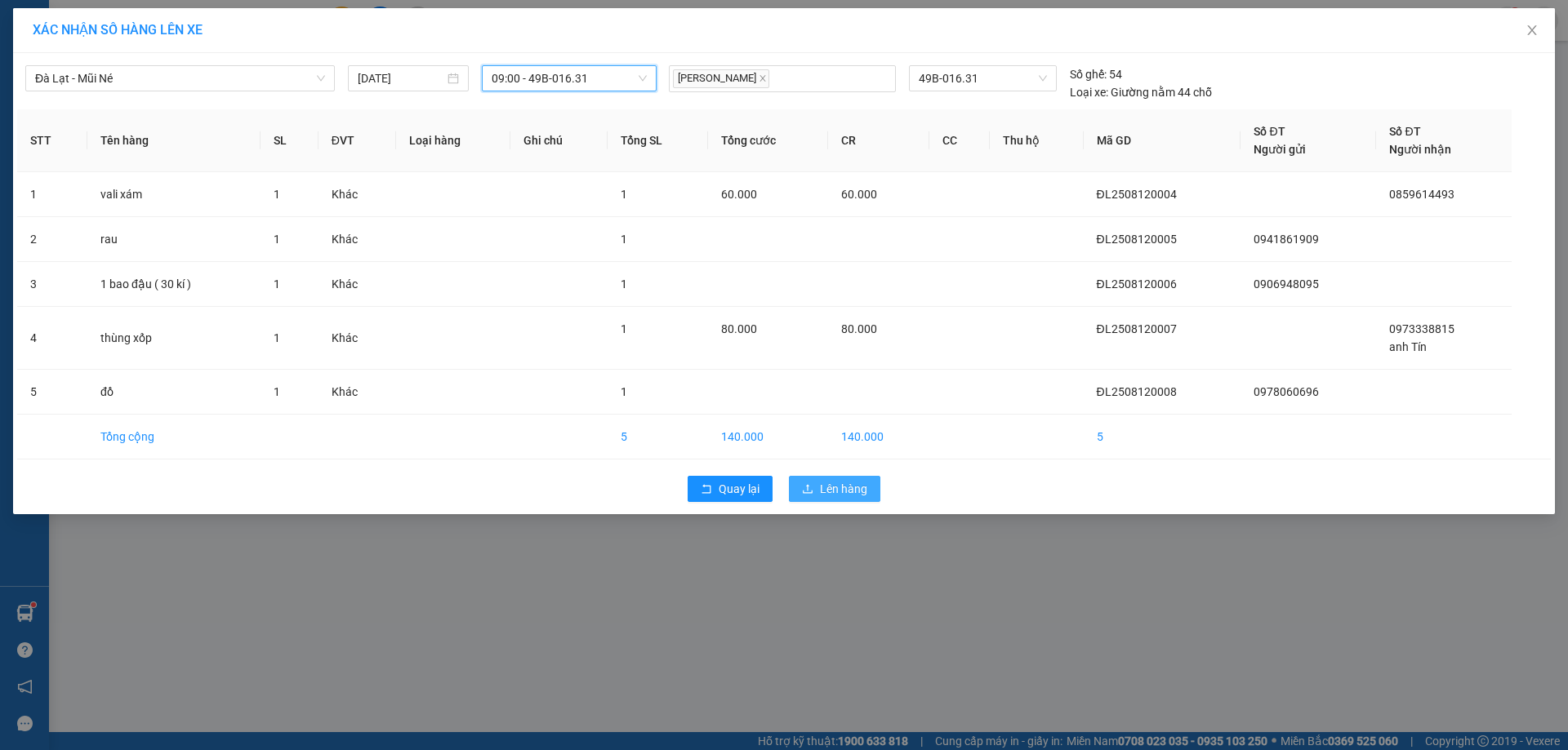
click at [860, 488] on span "Lên hàng" at bounding box center [844, 488] width 47 height 18
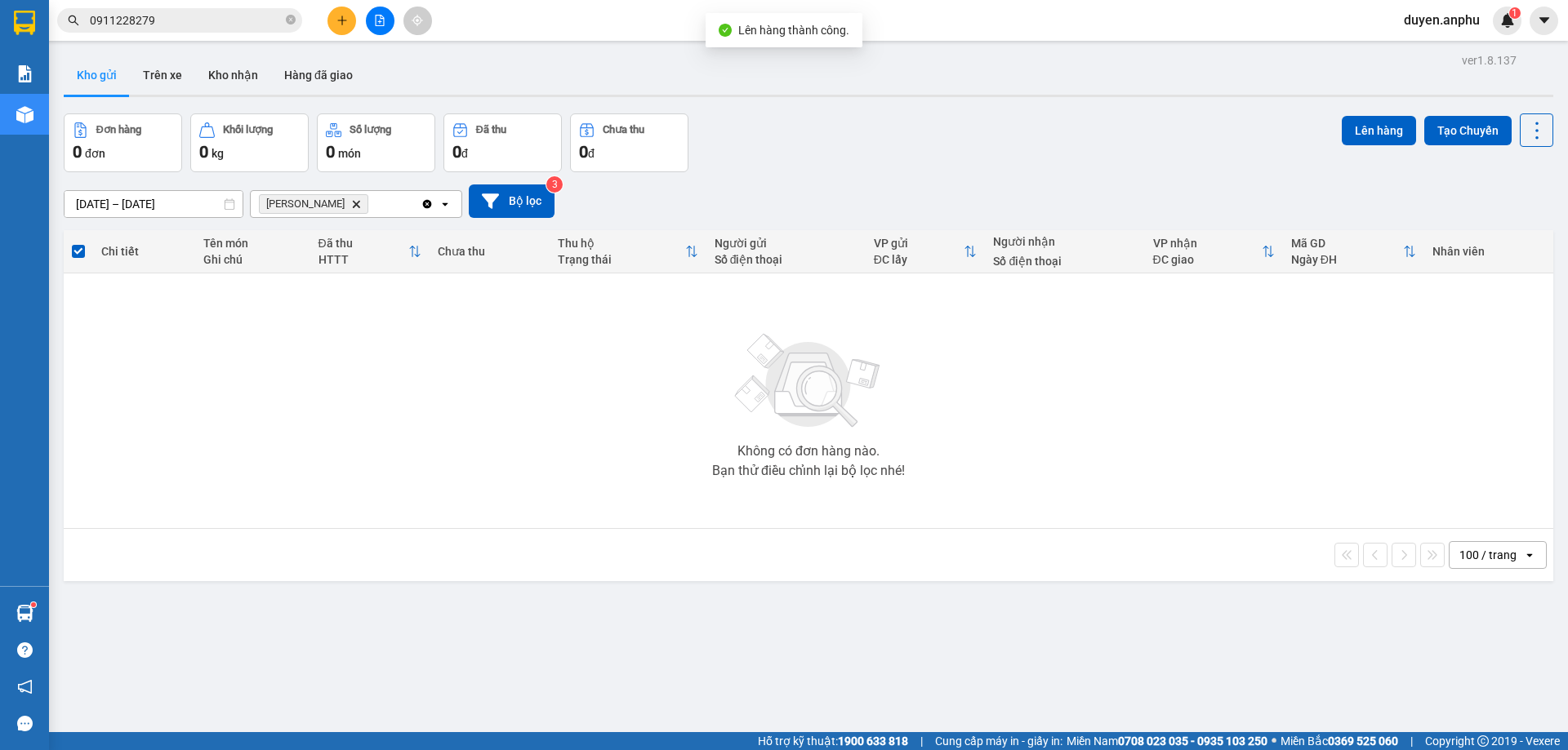
click at [368, 28] on button at bounding box center [380, 21] width 28 height 28
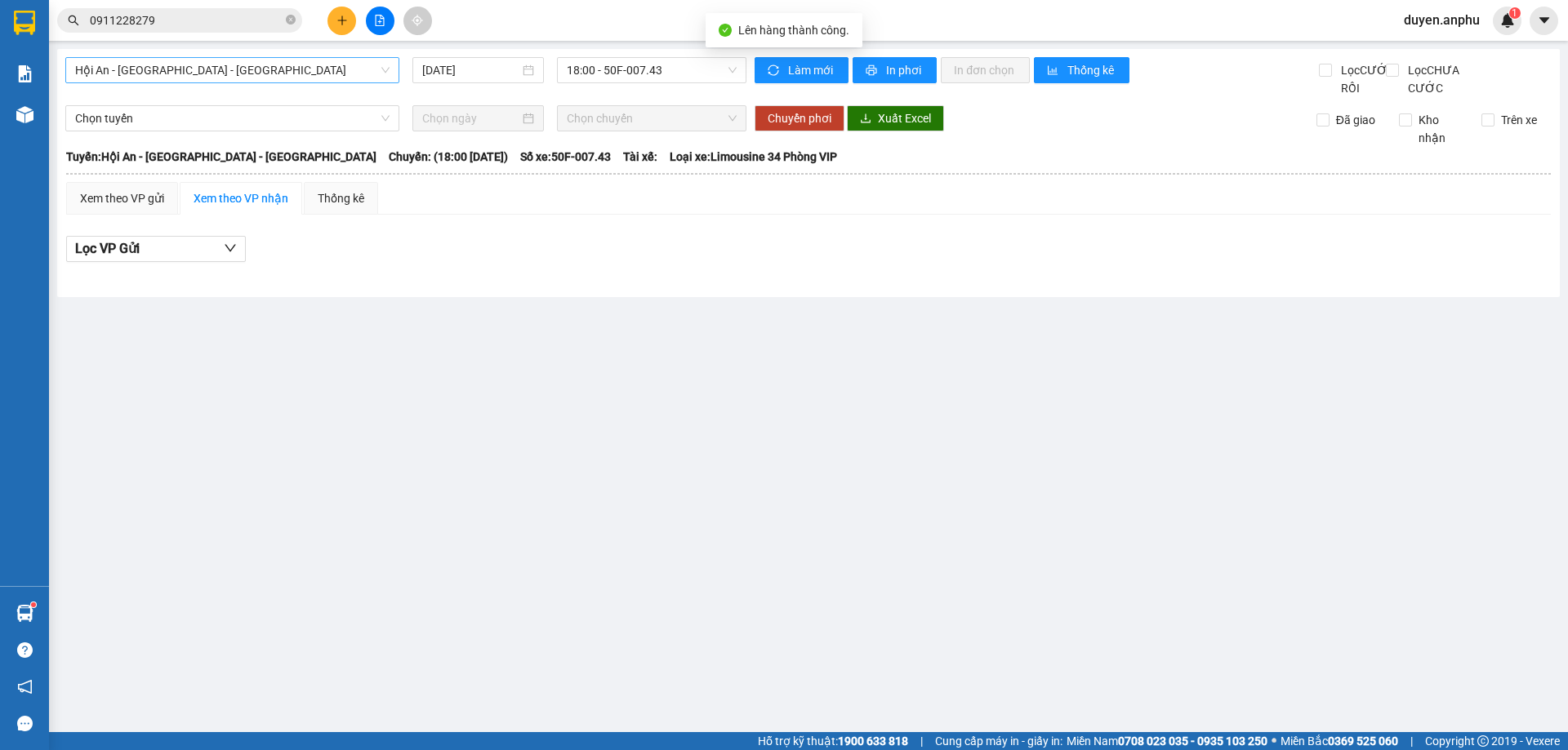
click at [199, 61] on span "Hội An - [GEOGRAPHIC_DATA] - [GEOGRAPHIC_DATA]" at bounding box center [232, 70] width 314 height 24
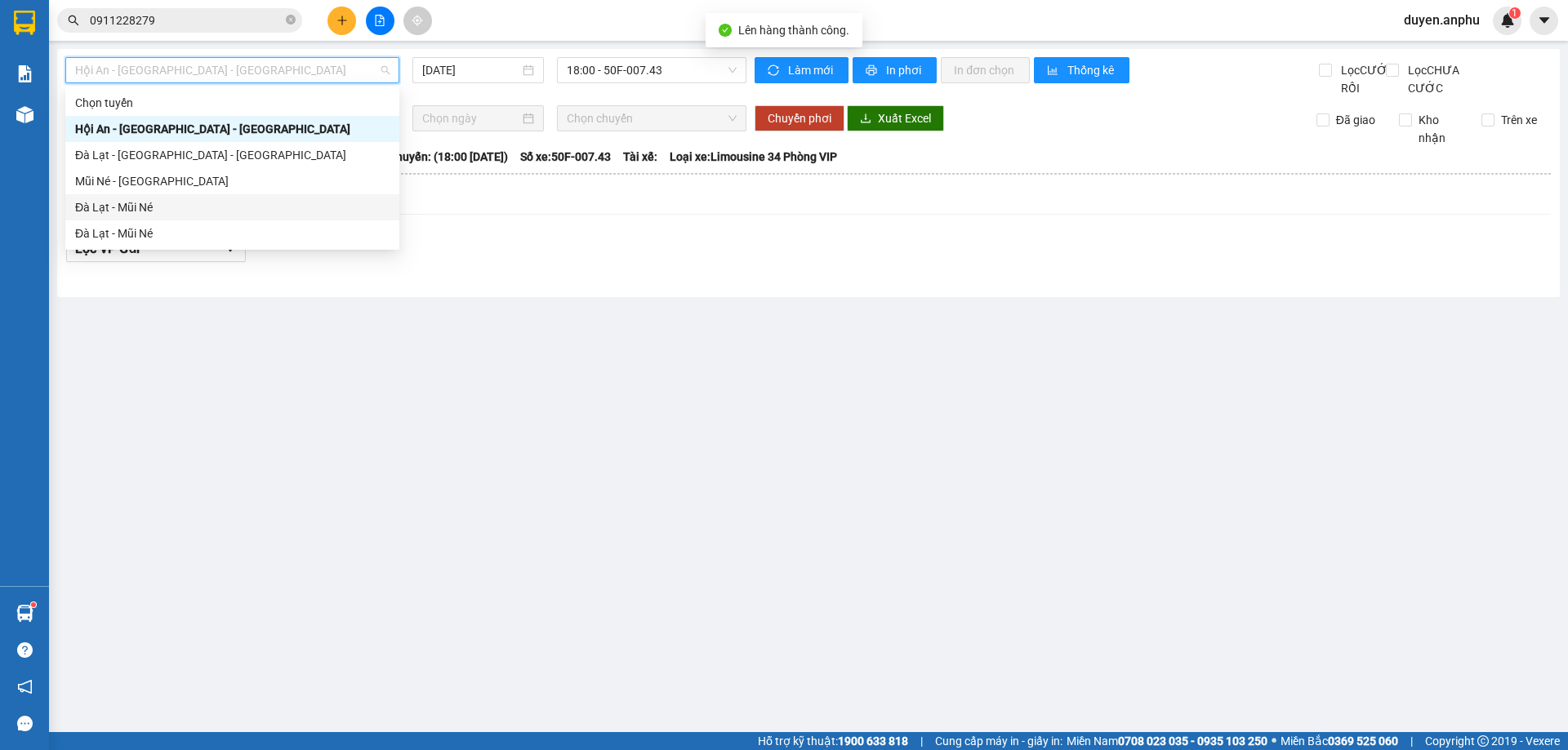
click at [136, 200] on div "Đà Lạt - Mũi Né" at bounding box center [232, 207] width 314 height 18
type input "[DATE]"
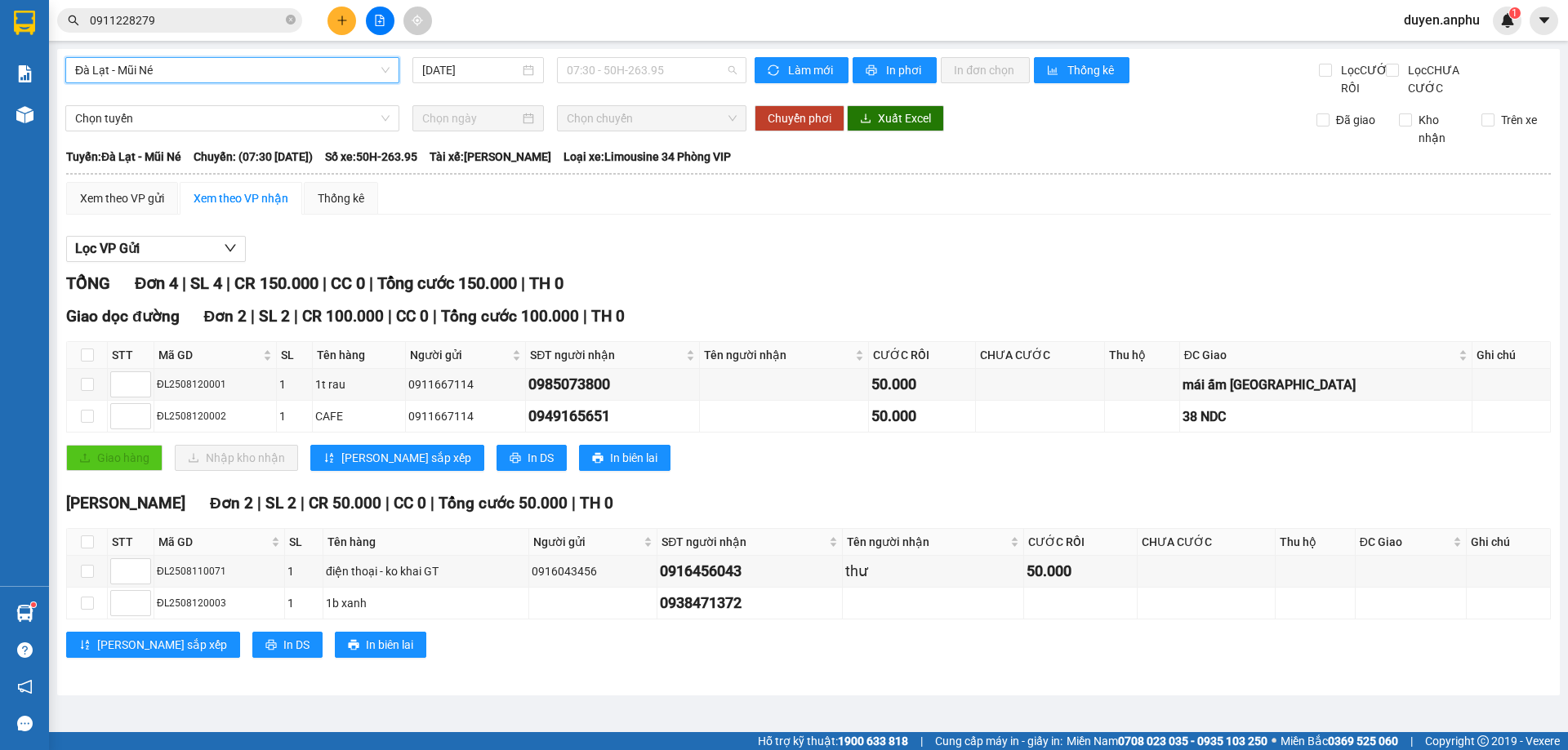
drag, startPoint x: 624, startPoint y: 68, endPoint x: 613, endPoint y: 180, distance: 112.5
click at [624, 74] on span "07:30 - 50H-263.95" at bounding box center [652, 70] width 170 height 24
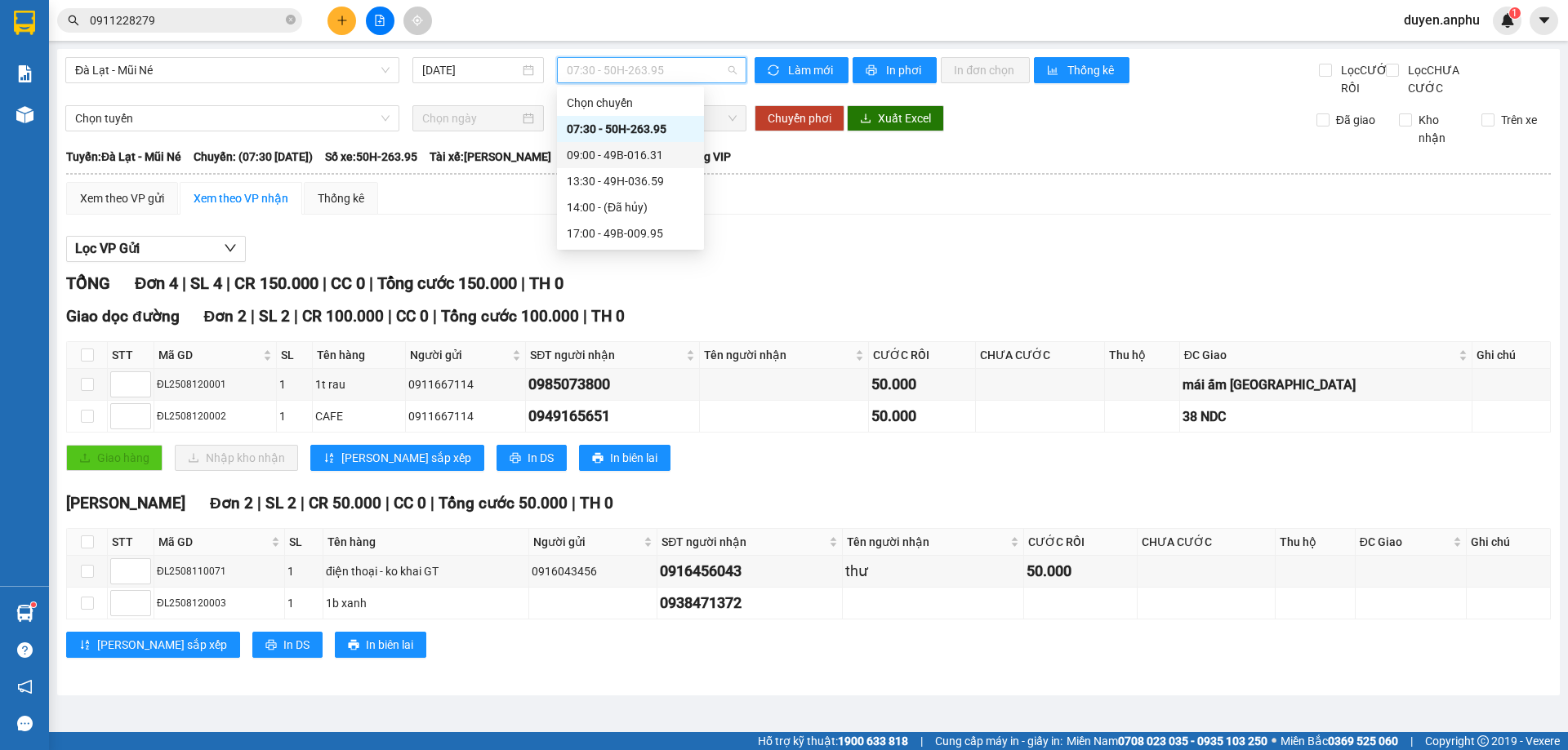
click at [613, 160] on div "09:00 - 49B-016.31" at bounding box center [631, 154] width 128 height 18
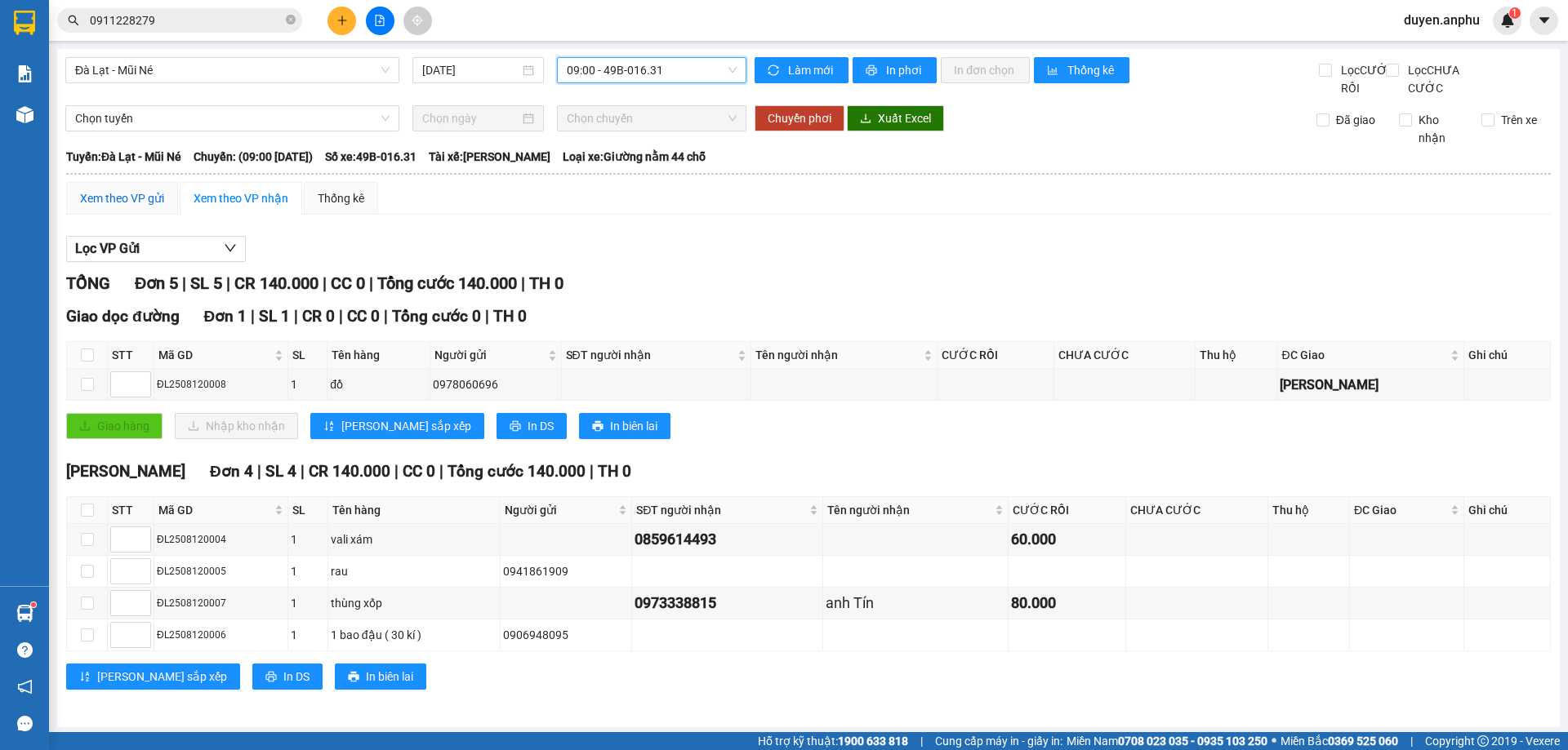
drag, startPoint x: 136, startPoint y: 219, endPoint x: 146, endPoint y: 231, distance: 15.6
click at [137, 207] on div "Xem theo VP gửi" at bounding box center [122, 198] width 84 height 18
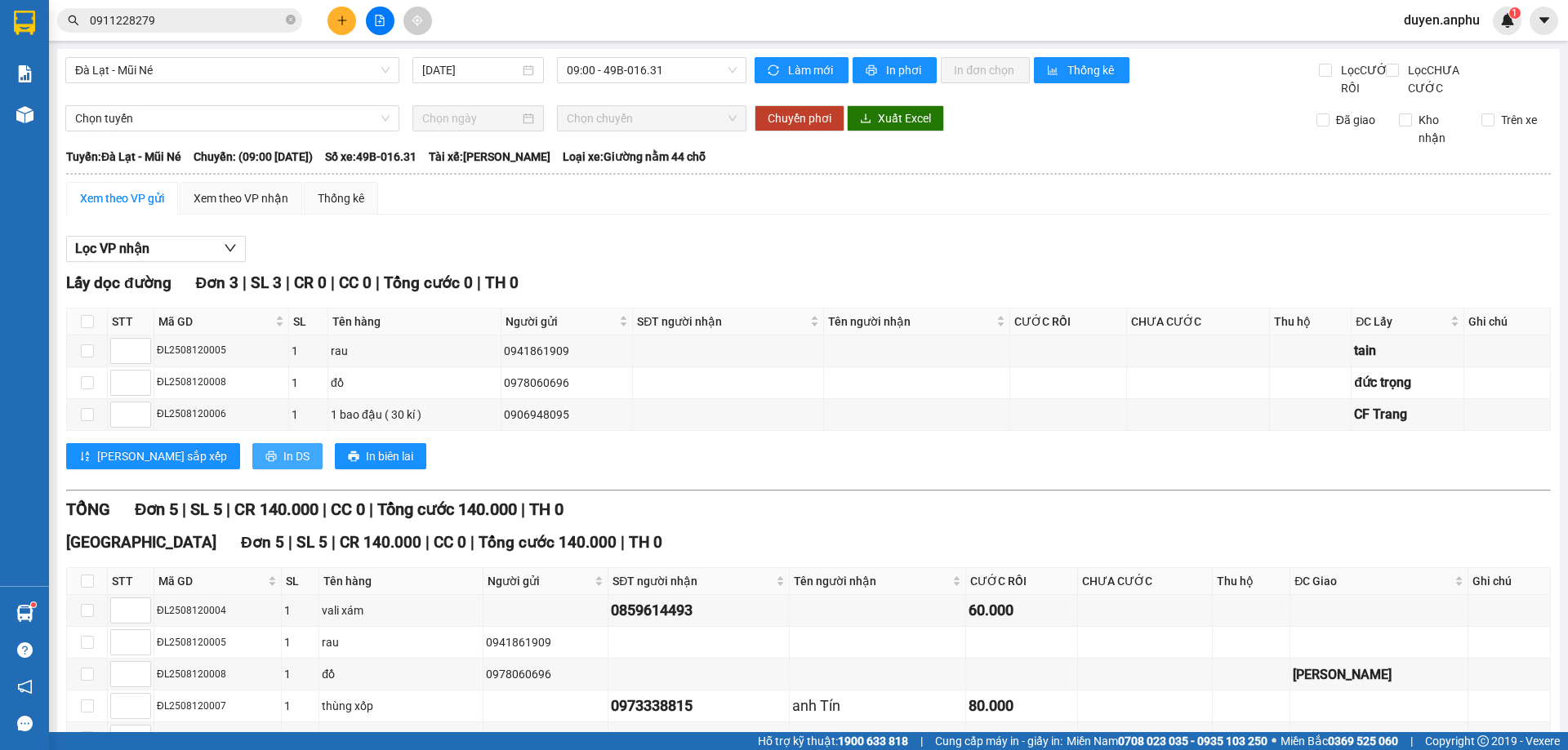
click at [283, 465] on span "In DS" at bounding box center [296, 456] width 26 height 18
click at [229, 207] on div "Xem theo VP nhận" at bounding box center [241, 198] width 95 height 18
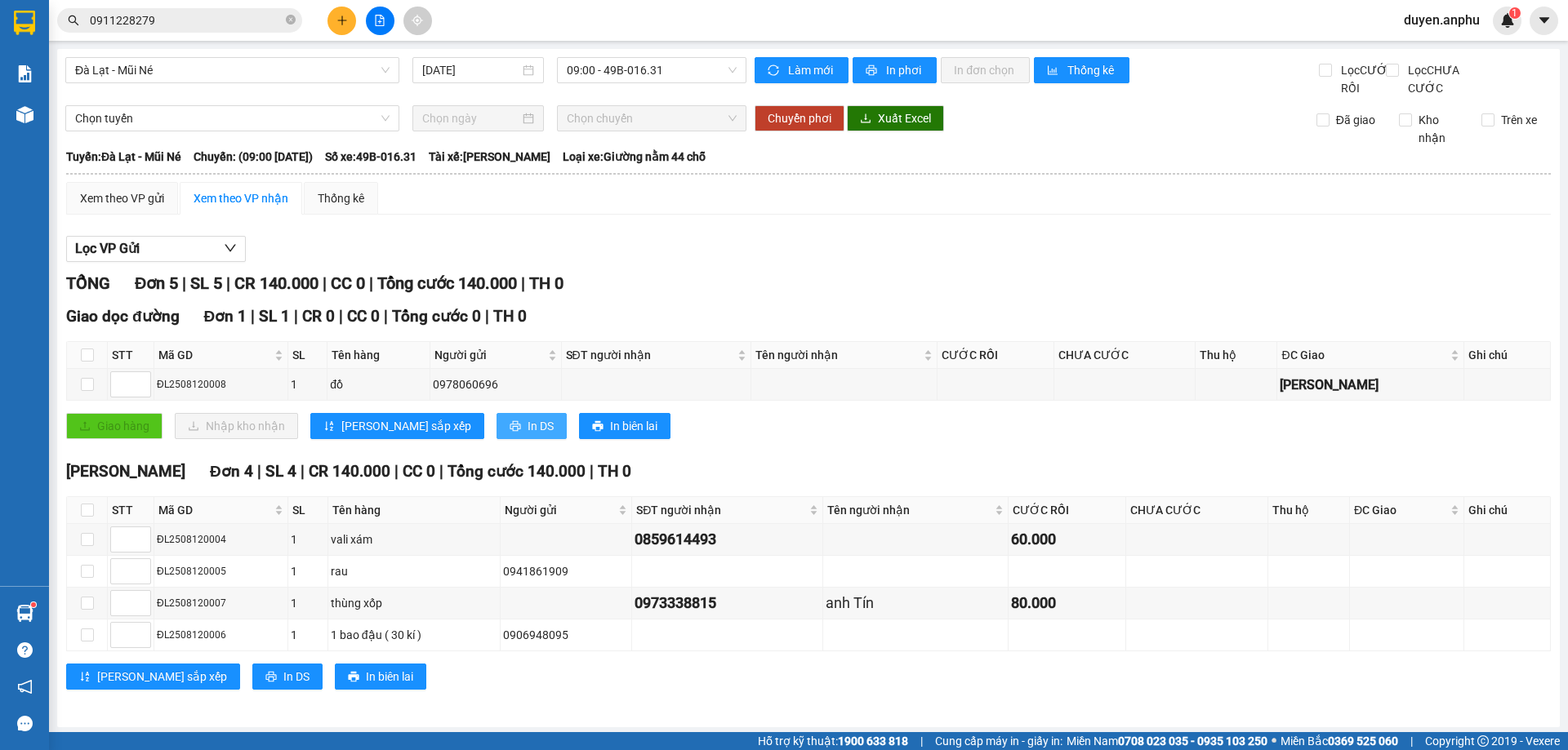
click at [496, 439] on button "In DS" at bounding box center [531, 426] width 70 height 26
click at [258, 207] on div "Xem theo VP nhận" at bounding box center [241, 198] width 95 height 18
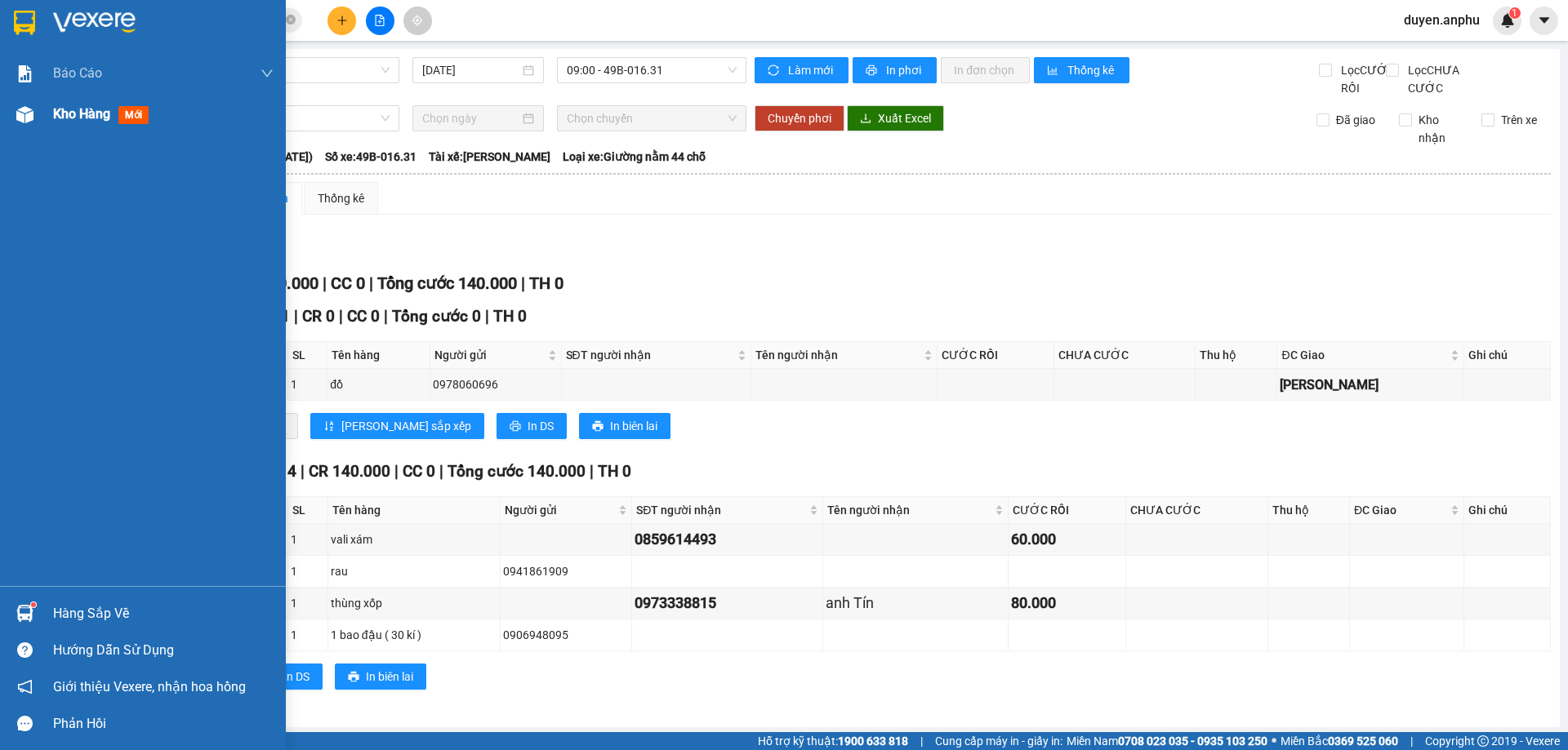
click at [50, 128] on div "Kho hàng mới" at bounding box center [142, 114] width 286 height 41
